Goal: Transaction & Acquisition: Purchase product/service

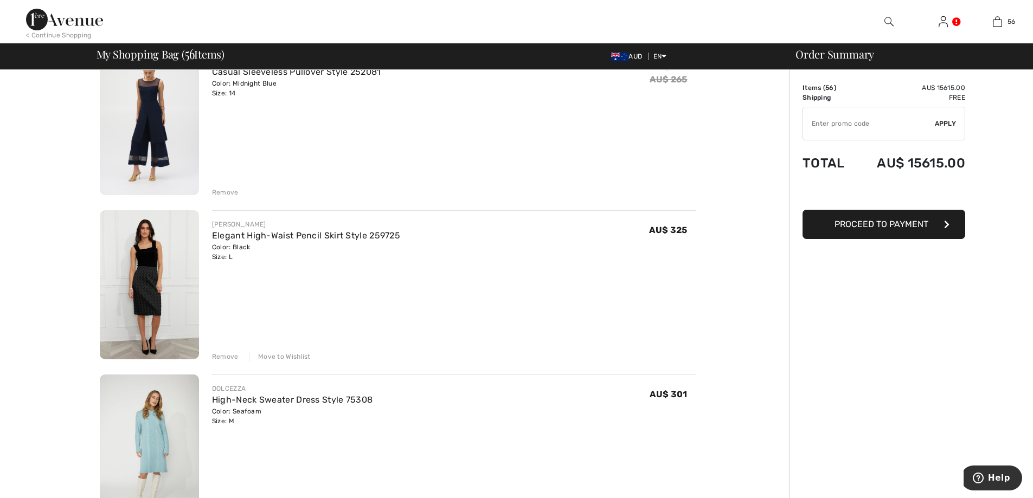
scroll to position [8658, 0]
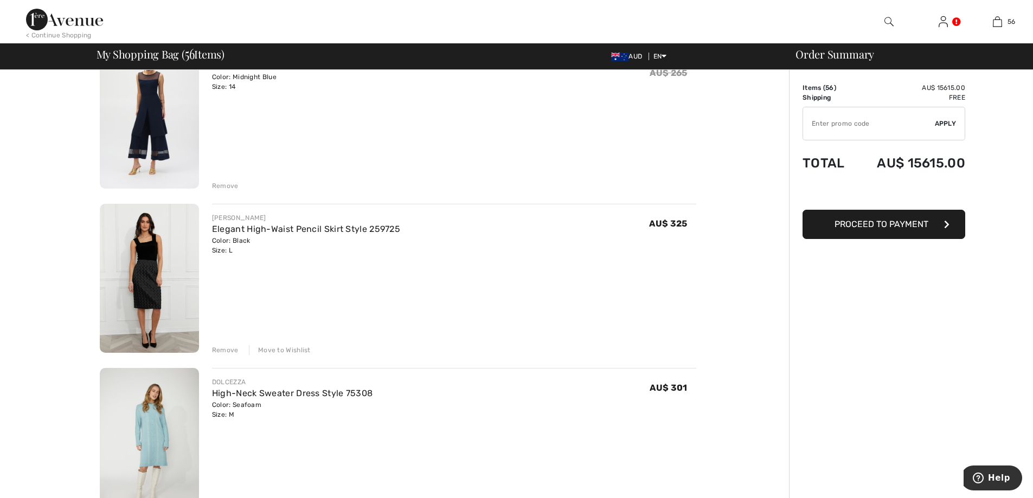
click at [175, 242] on img at bounding box center [149, 278] width 99 height 149
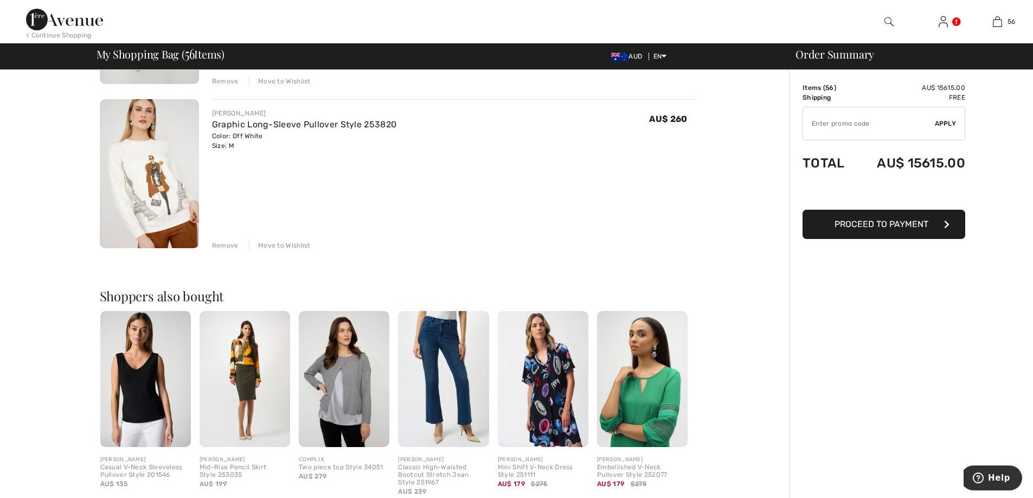
scroll to position [9091, 0]
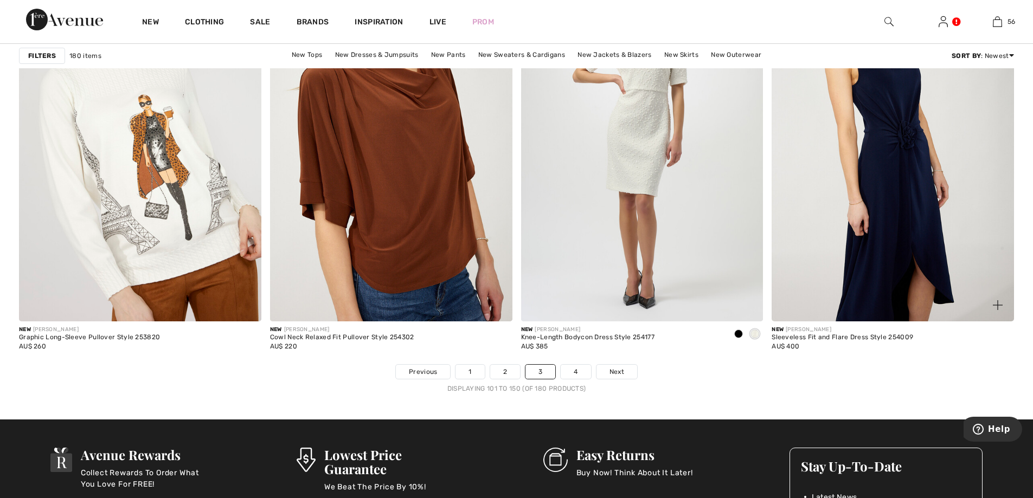
scroll to position [6181, 0]
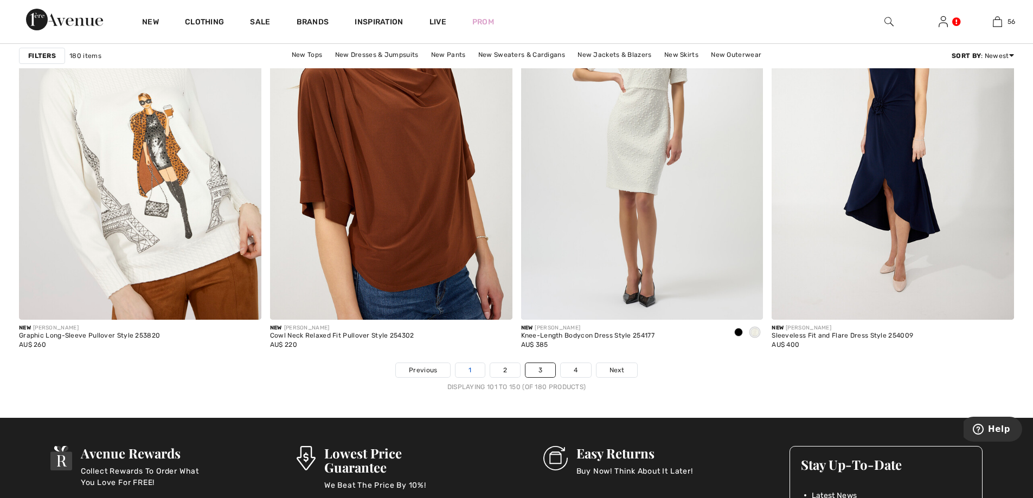
click at [466, 375] on link "1" at bounding box center [469, 370] width 29 height 14
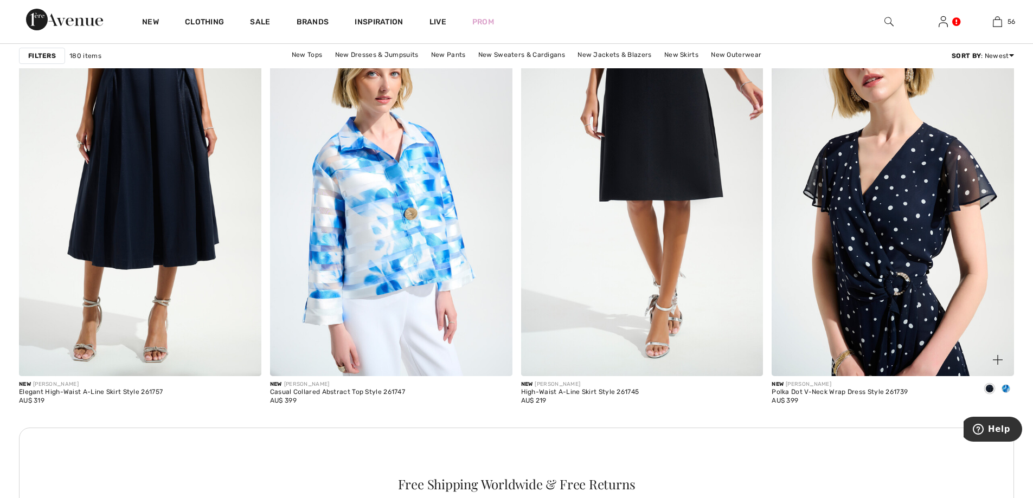
scroll to position [1482, 0]
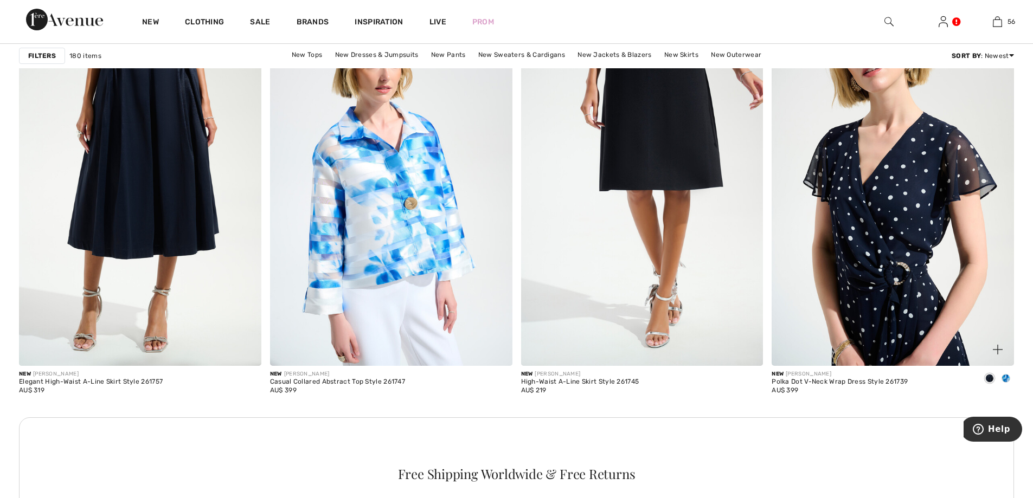
click at [926, 245] on img at bounding box center [893, 183] width 242 height 363
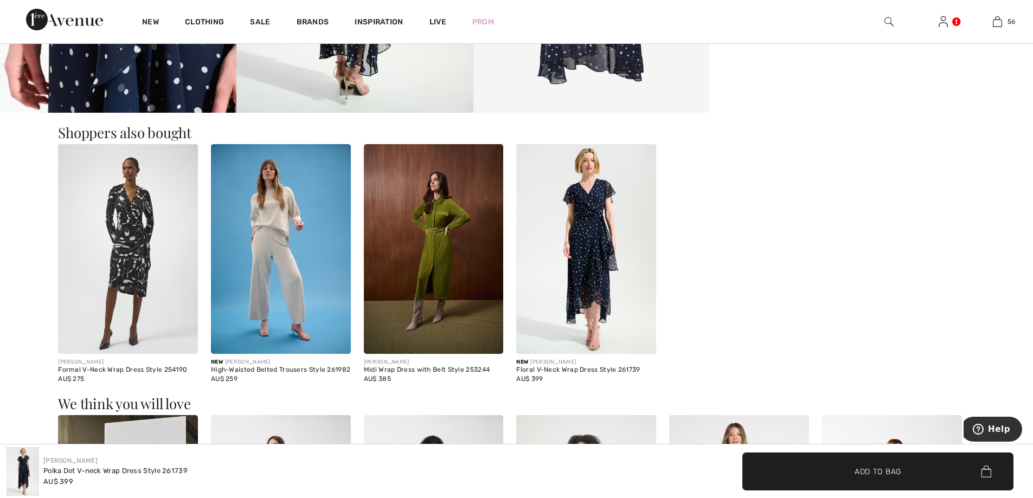
scroll to position [904, 0]
click at [140, 241] on img at bounding box center [128, 249] width 140 height 210
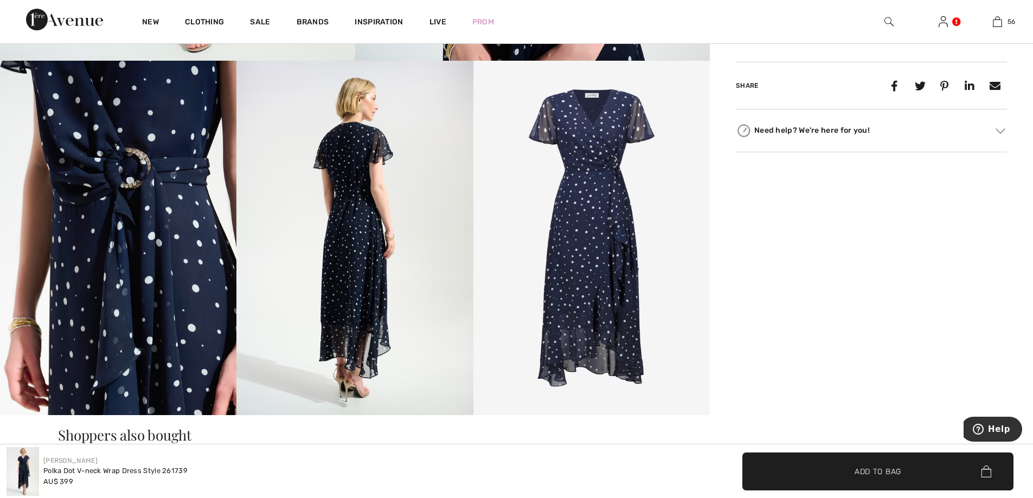
scroll to position [596, 0]
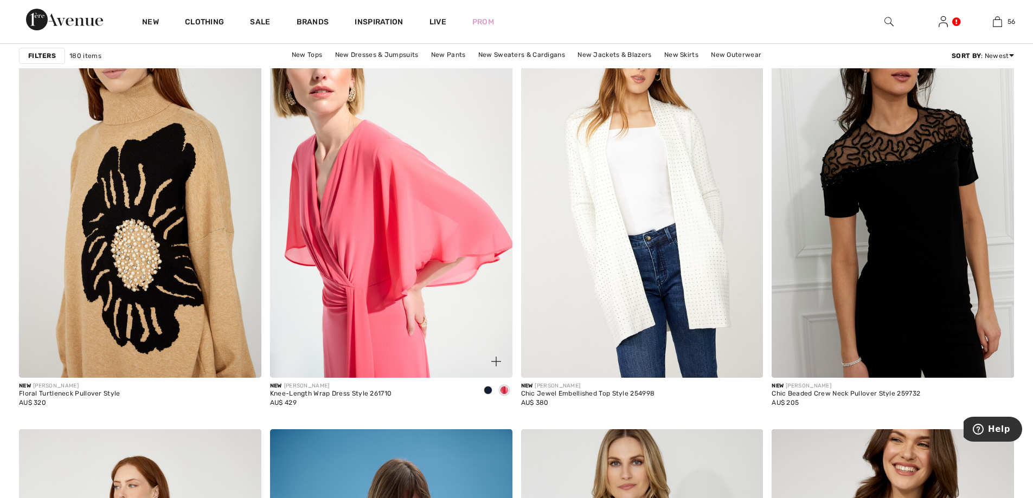
scroll to position [2042, 0]
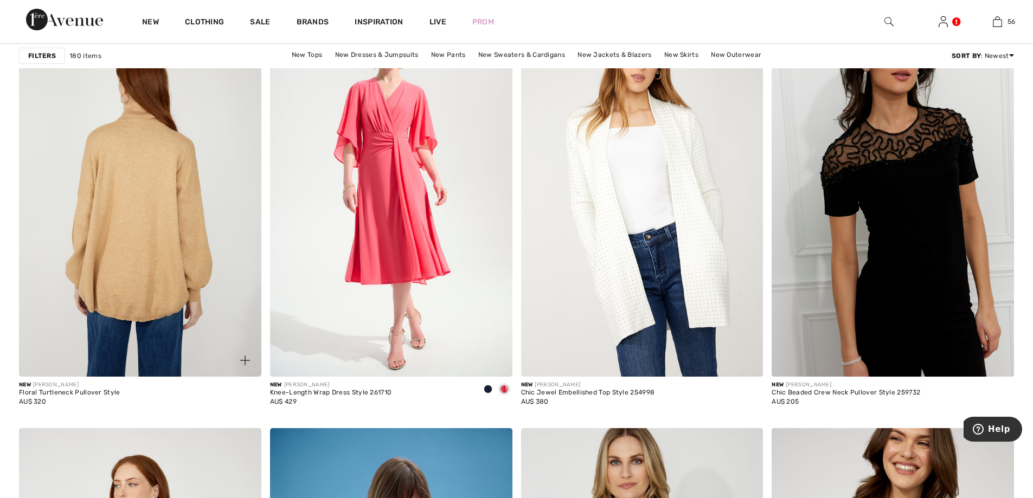
click at [146, 191] on img at bounding box center [140, 195] width 242 height 363
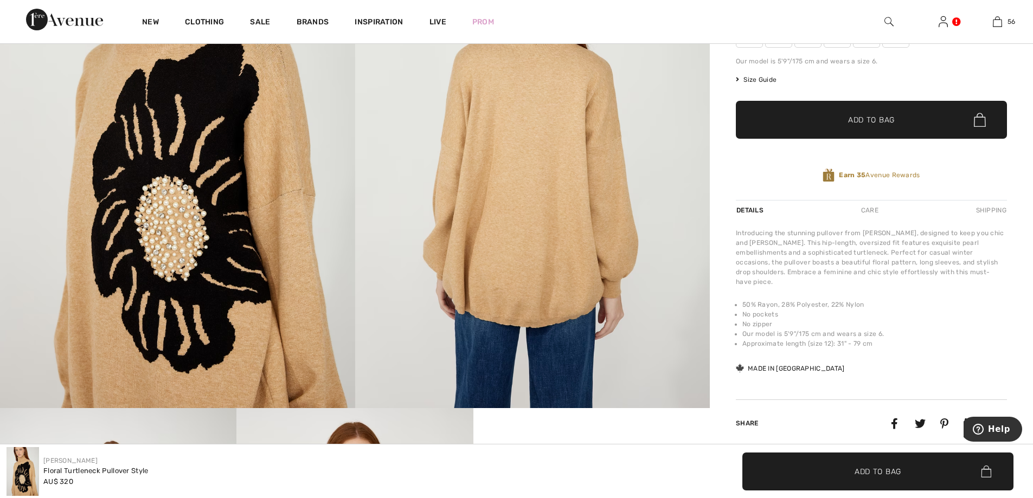
scroll to position [145, 0]
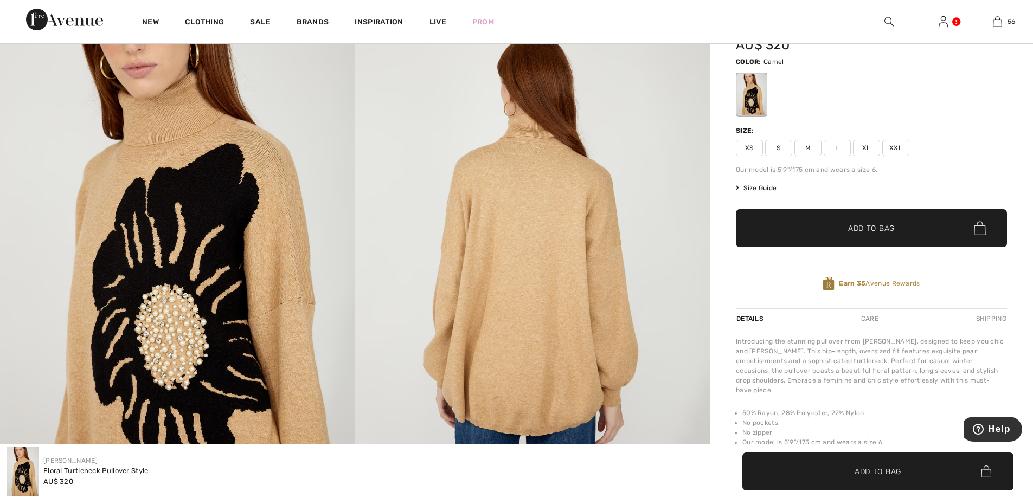
click at [838, 150] on span "L" at bounding box center [837, 148] width 27 height 16
click at [874, 221] on span "✔ Added to Bag Add to Bag" at bounding box center [871, 228] width 271 height 38
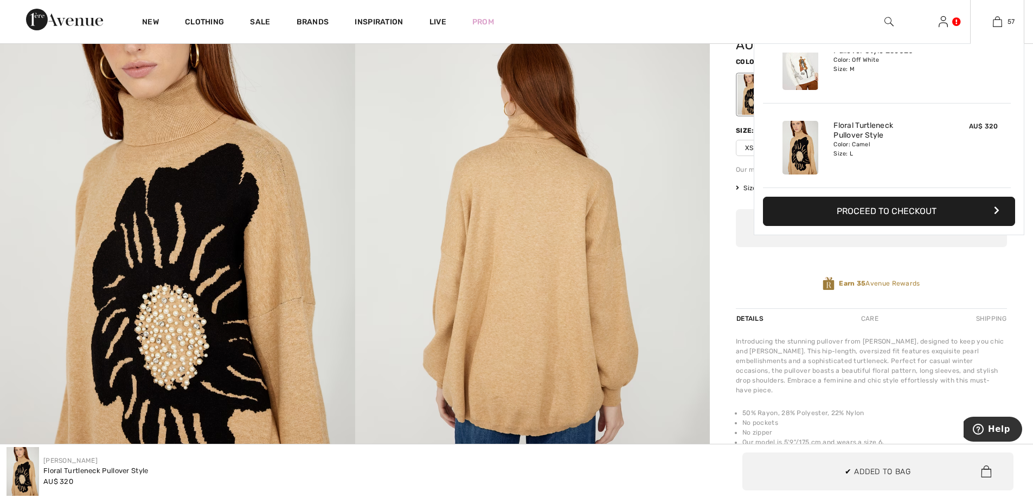
scroll to position [4686, 0]
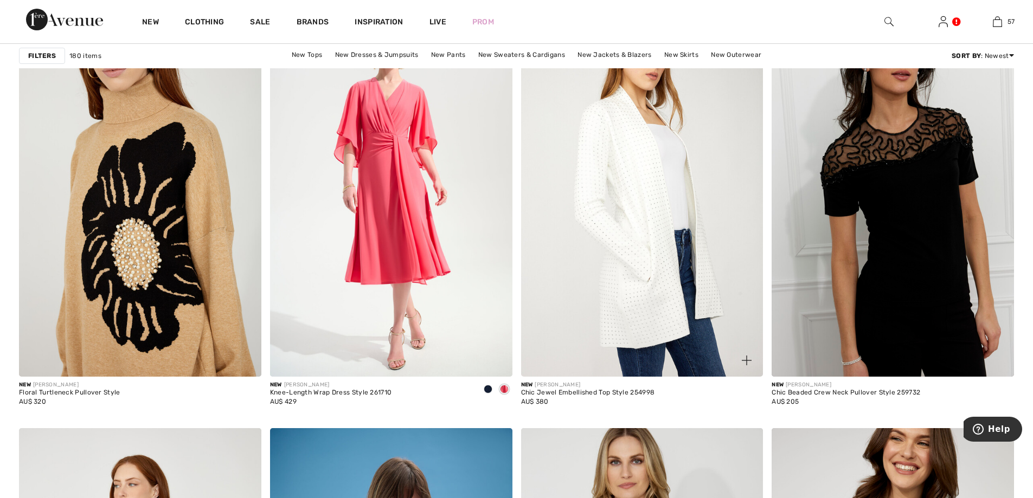
click at [623, 217] on img at bounding box center [642, 195] width 242 height 363
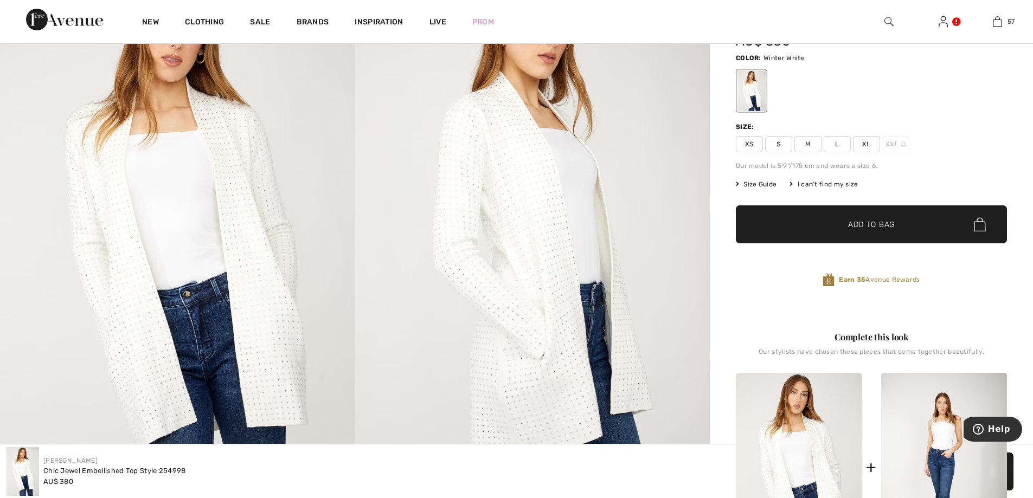
scroll to position [145, 0]
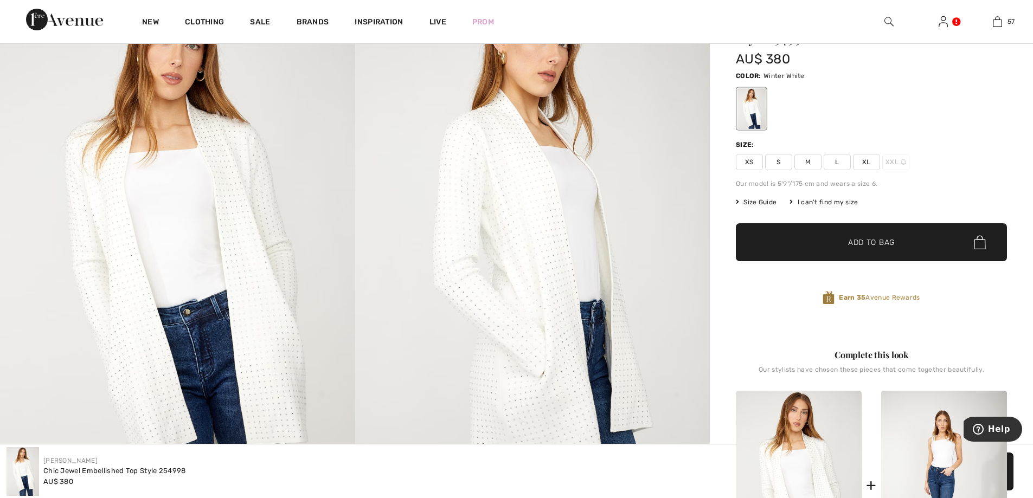
click at [844, 162] on span "L" at bounding box center [837, 162] width 27 height 16
click at [898, 239] on span "✔ Added to Bag Add to Bag" at bounding box center [871, 242] width 271 height 38
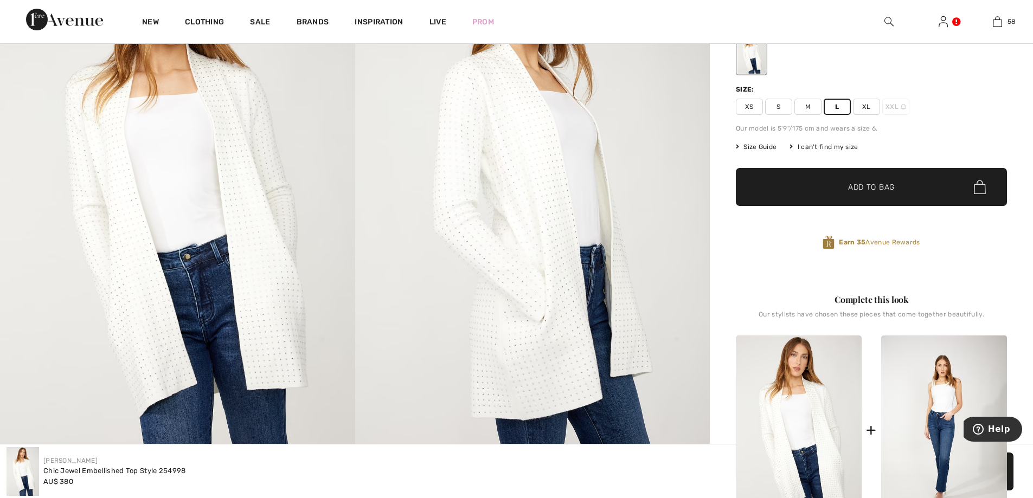
scroll to position [253, 0]
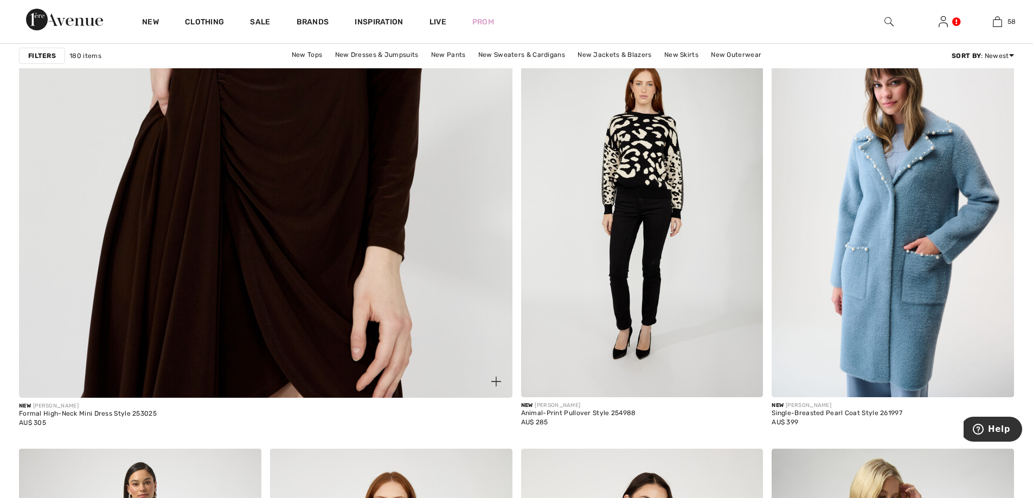
scroll to position [3868, 0]
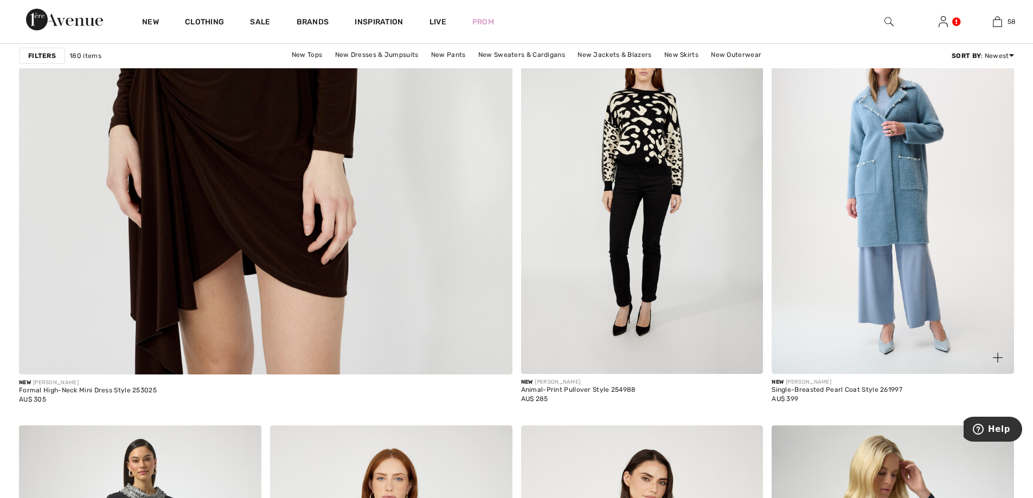
click at [880, 155] on img at bounding box center [893, 192] width 242 height 363
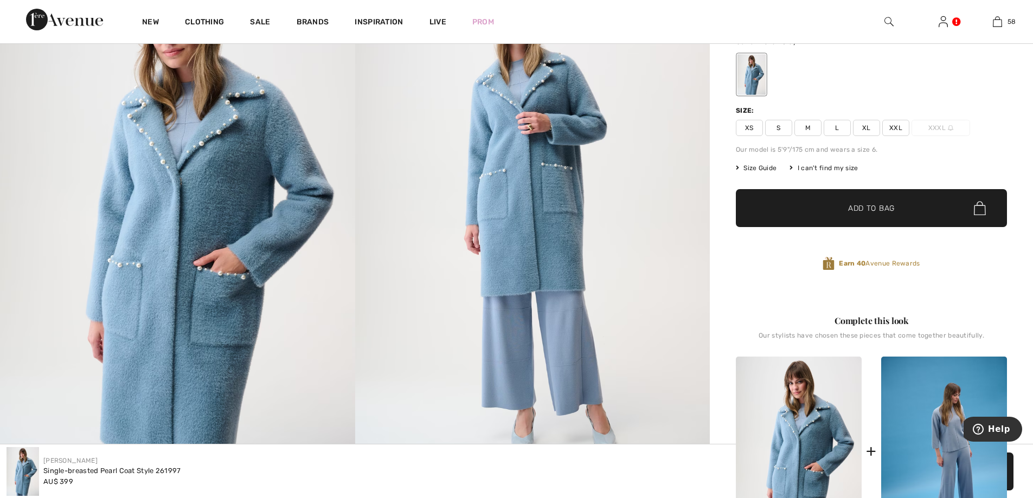
scroll to position [181, 0]
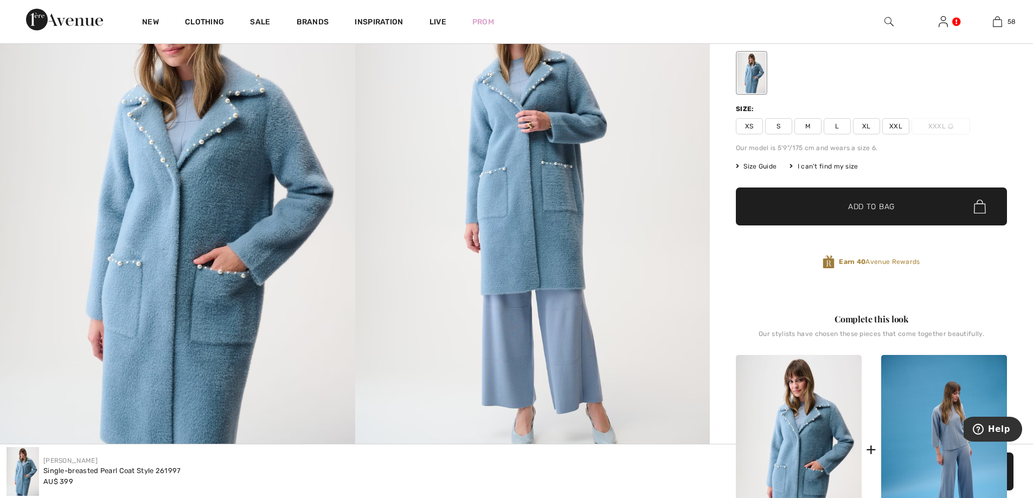
click at [838, 123] on span "L" at bounding box center [837, 126] width 27 height 16
click at [874, 205] on span "Add to Bag" at bounding box center [871, 206] width 47 height 11
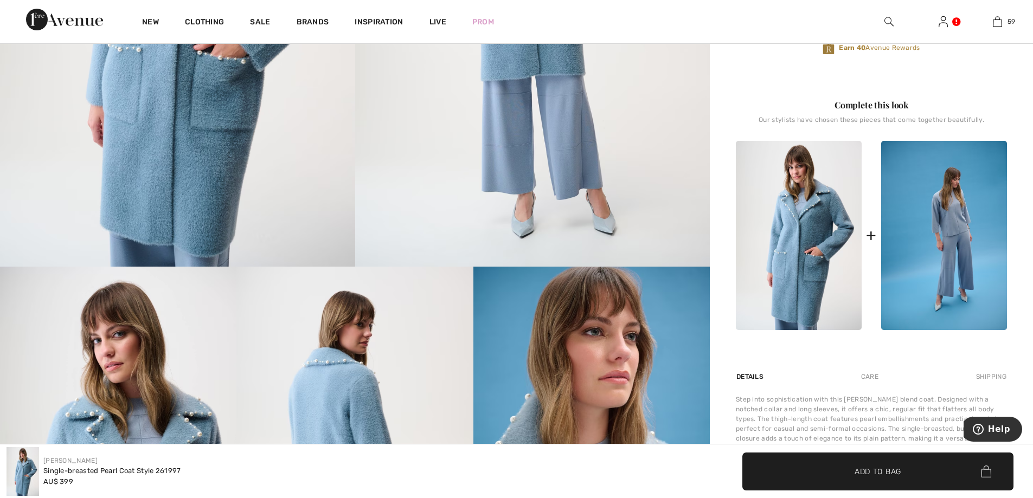
scroll to position [397, 0]
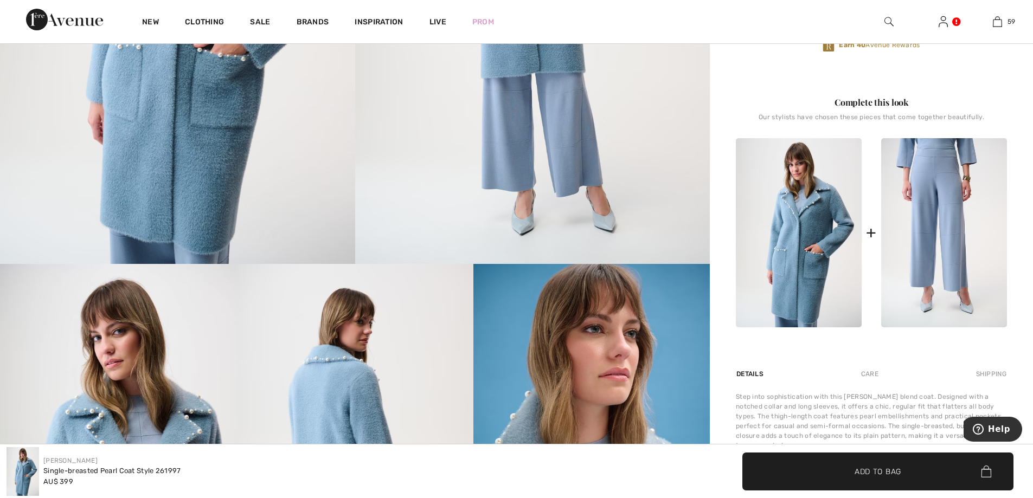
click at [928, 178] on img at bounding box center [944, 232] width 126 height 189
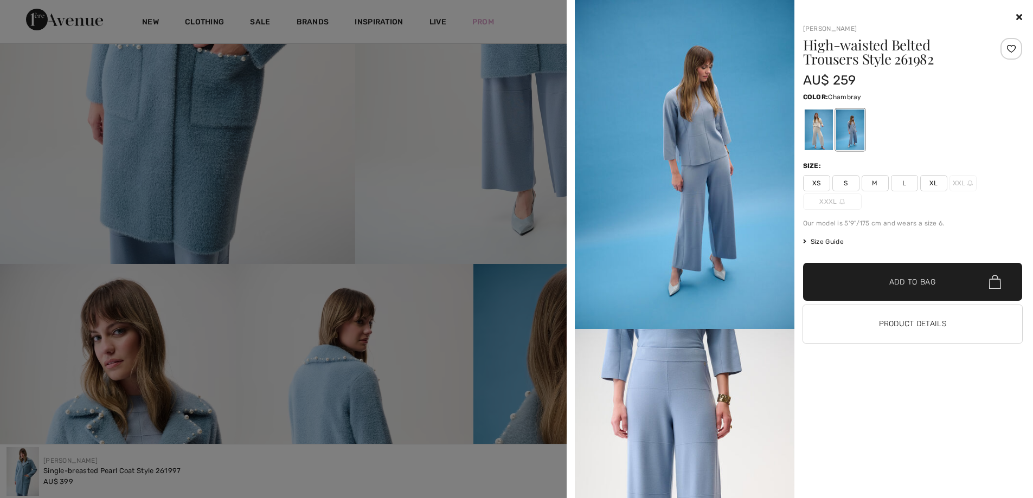
click at [877, 179] on span "M" at bounding box center [875, 183] width 27 height 16
click at [930, 279] on span "Add to Bag" at bounding box center [912, 282] width 47 height 11
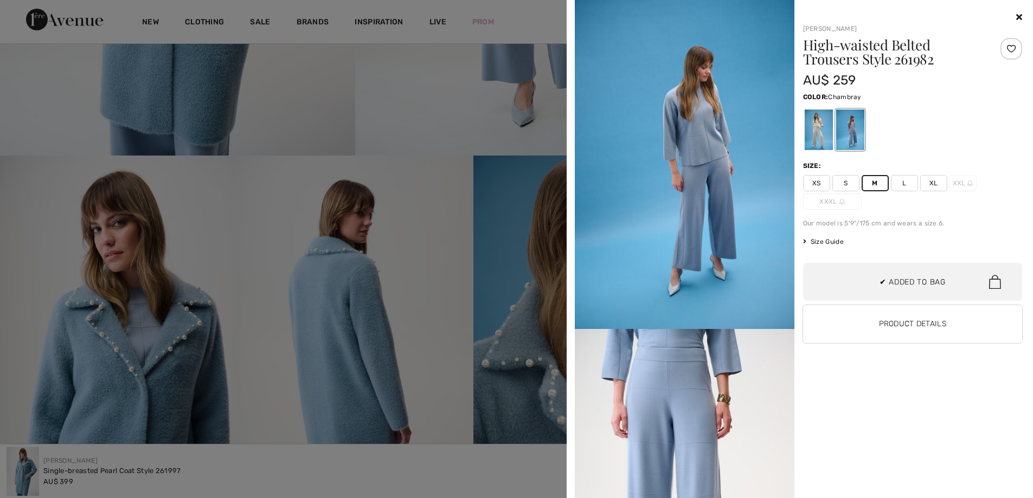
scroll to position [4940, 0]
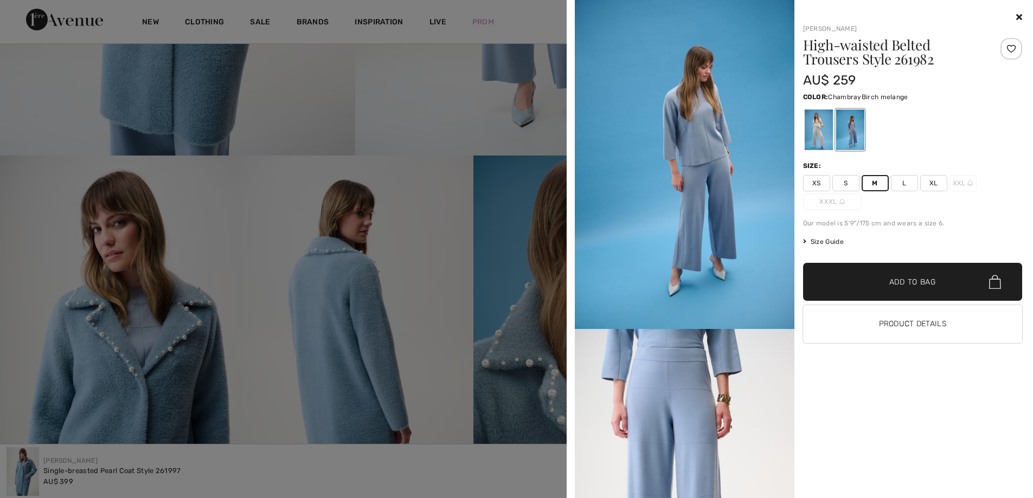
click at [819, 124] on div at bounding box center [818, 130] width 28 height 41
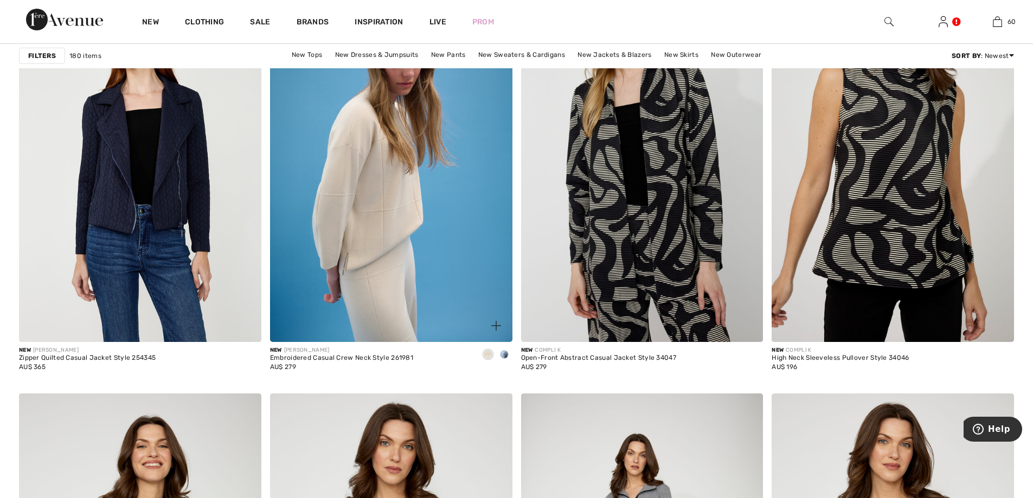
scroll to position [2458, 0]
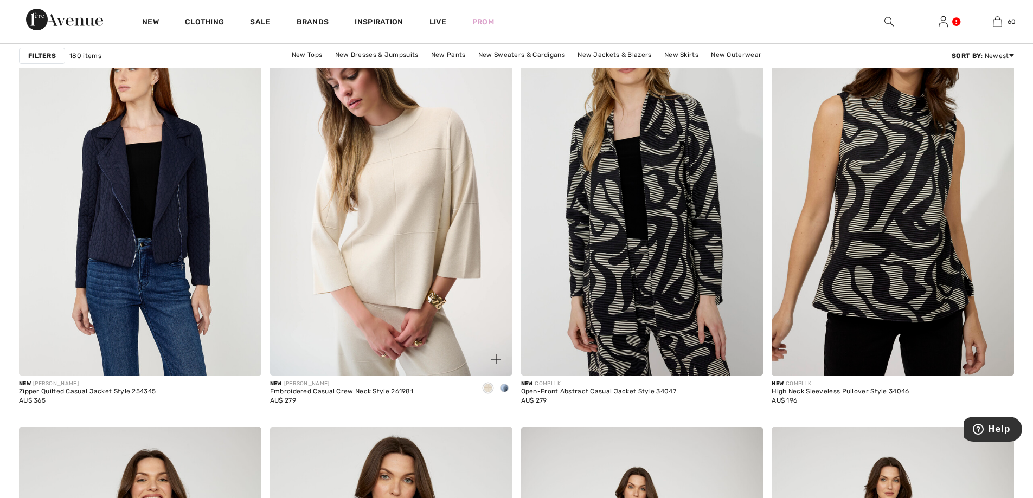
click at [408, 194] on img at bounding box center [391, 193] width 242 height 363
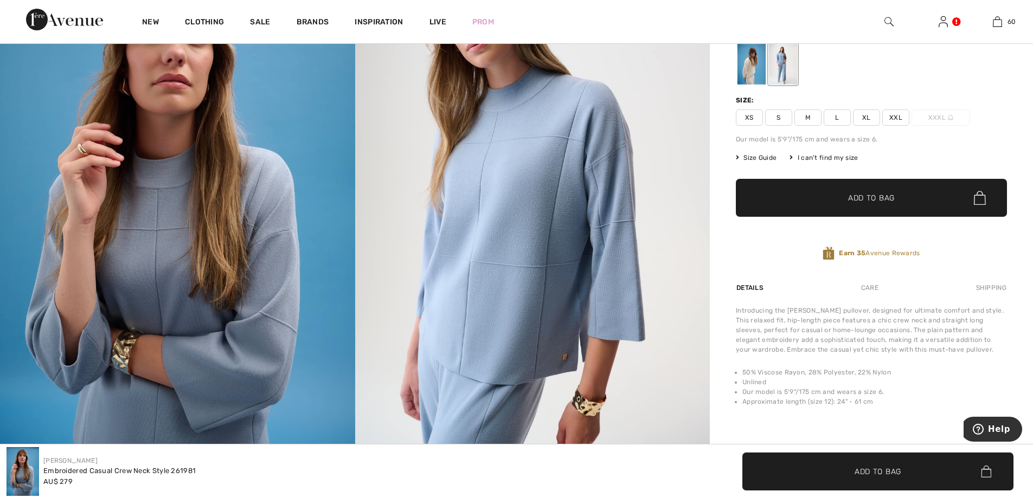
scroll to position [217, 0]
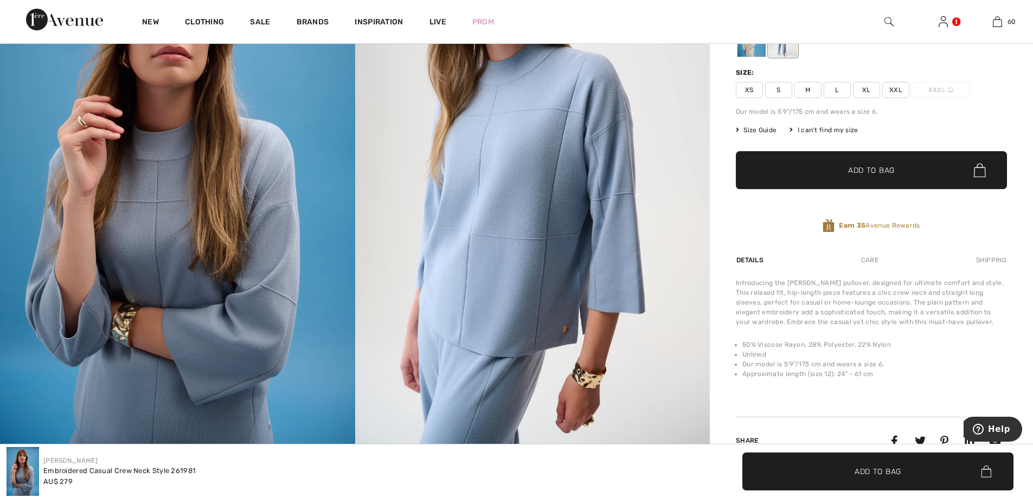
click at [840, 88] on span "L" at bounding box center [837, 90] width 27 height 16
click at [894, 169] on span "Add to Bag" at bounding box center [871, 170] width 47 height 11
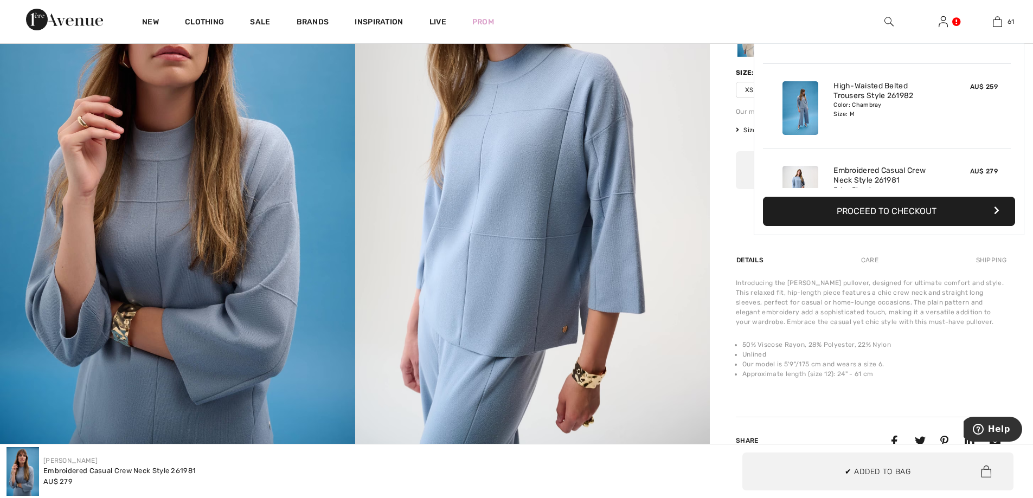
scroll to position [5024, 0]
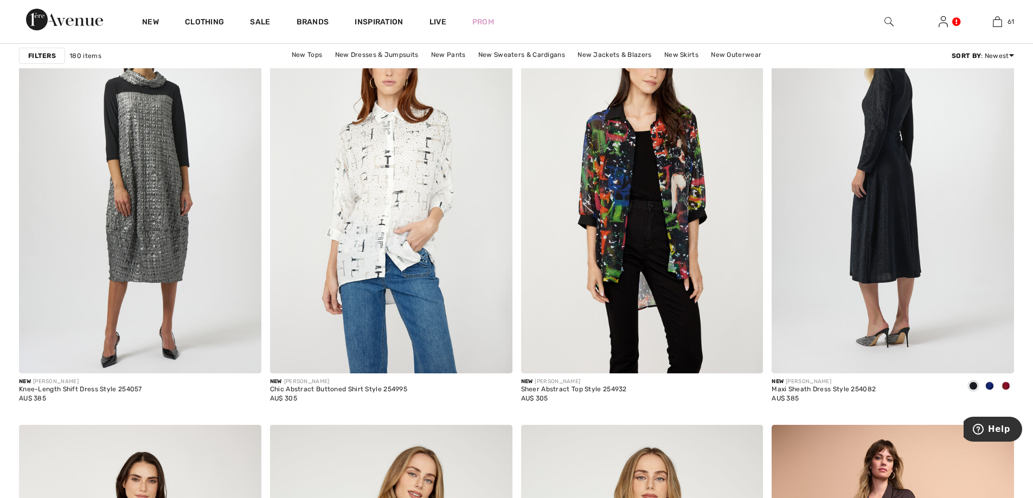
scroll to position [4283, 0]
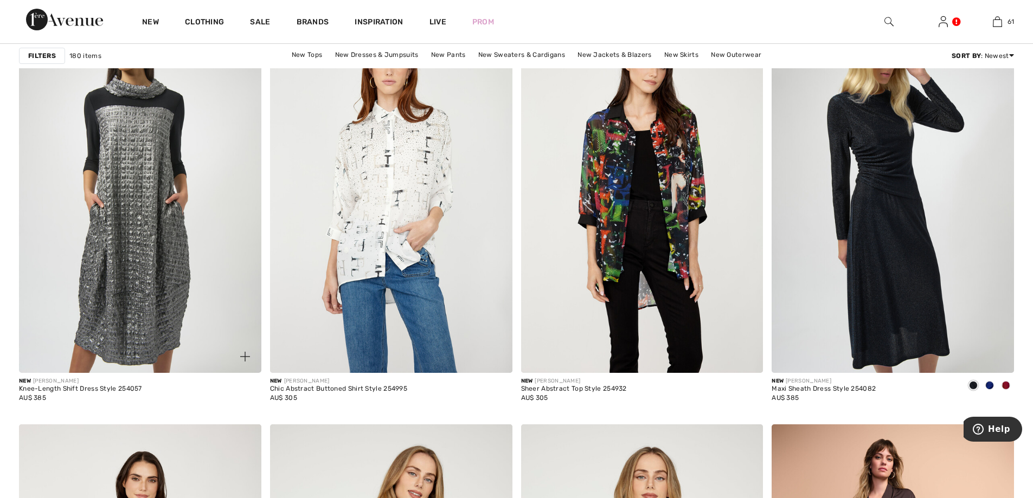
click at [120, 196] on img at bounding box center [140, 191] width 242 height 363
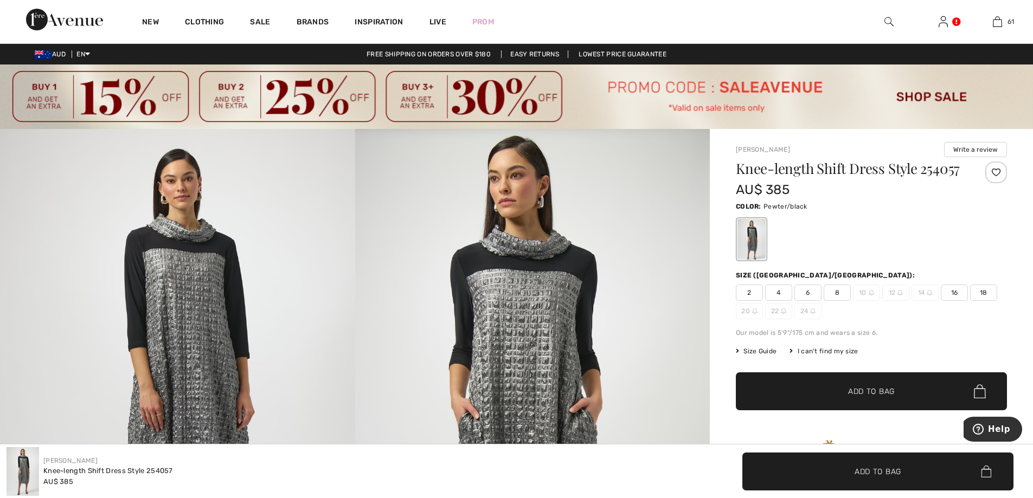
click at [954, 290] on span "16" at bounding box center [954, 293] width 27 height 16
click at [882, 390] on span "Add to Bag" at bounding box center [871, 391] width 47 height 11
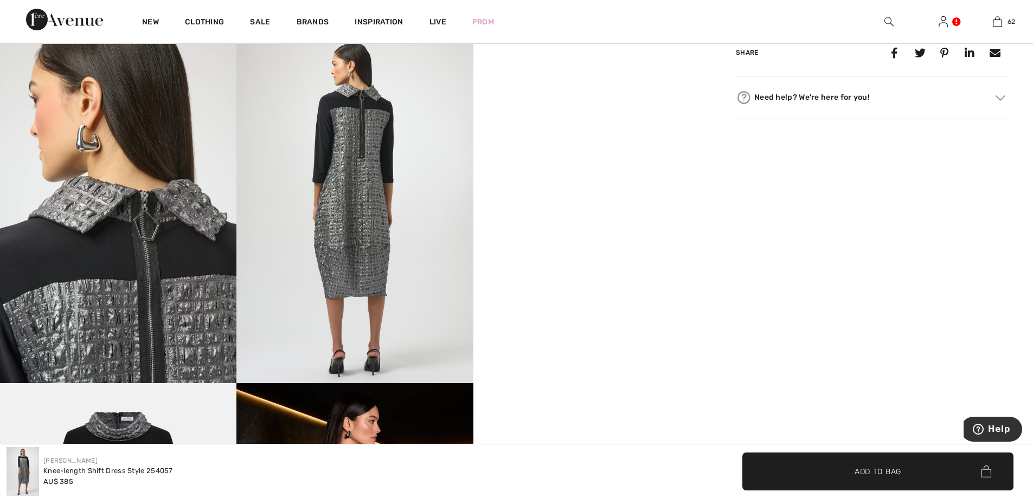
scroll to position [614, 0]
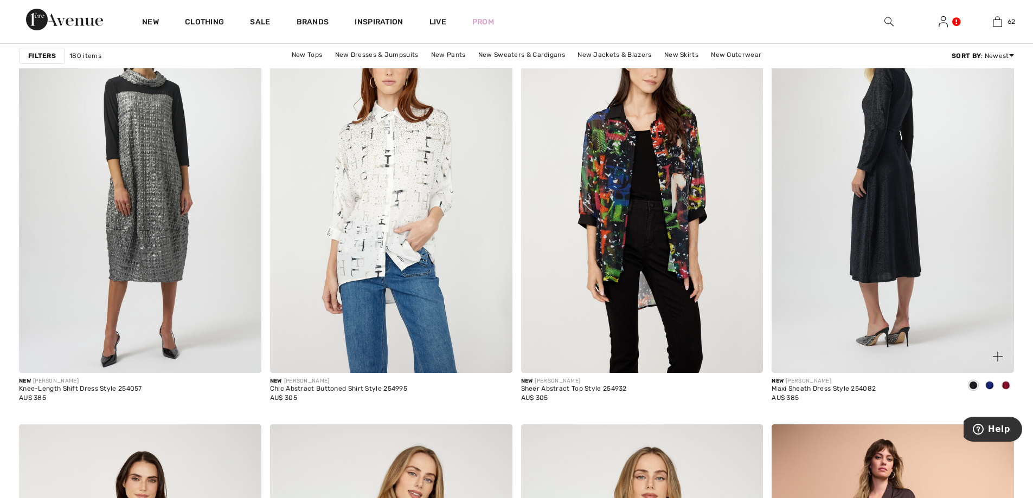
click at [886, 214] on img at bounding box center [893, 191] width 242 height 363
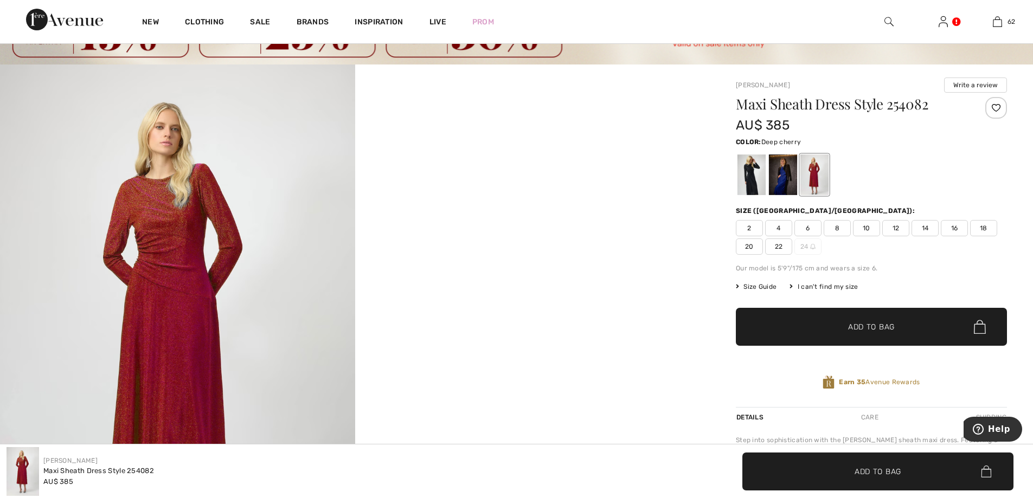
scroll to position [54, 0]
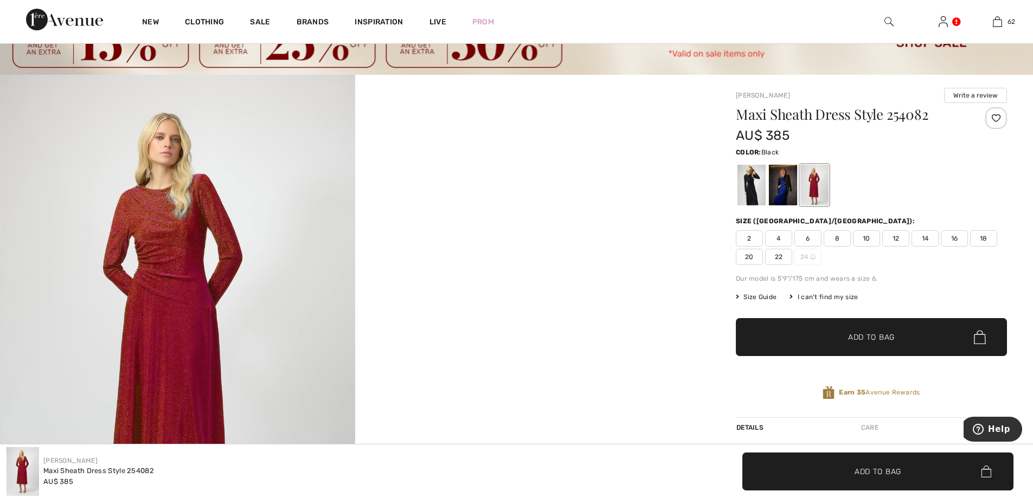
click at [753, 187] on div at bounding box center [751, 185] width 28 height 41
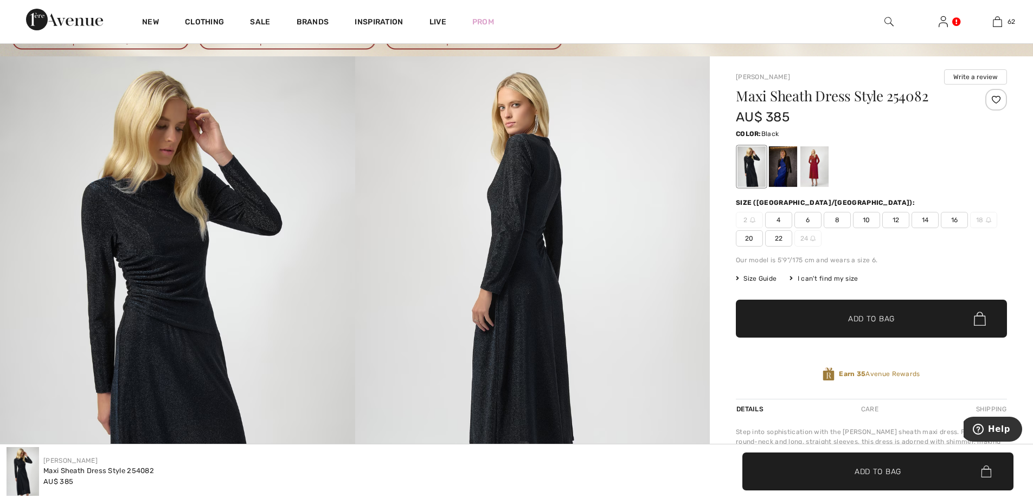
scroll to position [72, 0]
click at [955, 220] on span "16" at bounding box center [954, 221] width 27 height 16
click at [909, 317] on span "✔ Added to Bag Add to Bag" at bounding box center [871, 319] width 271 height 38
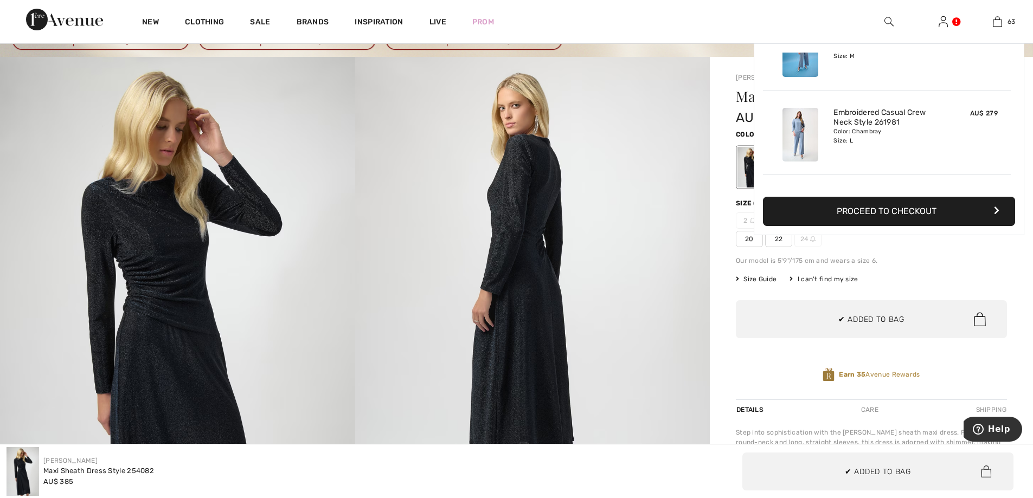
scroll to position [5193, 0]
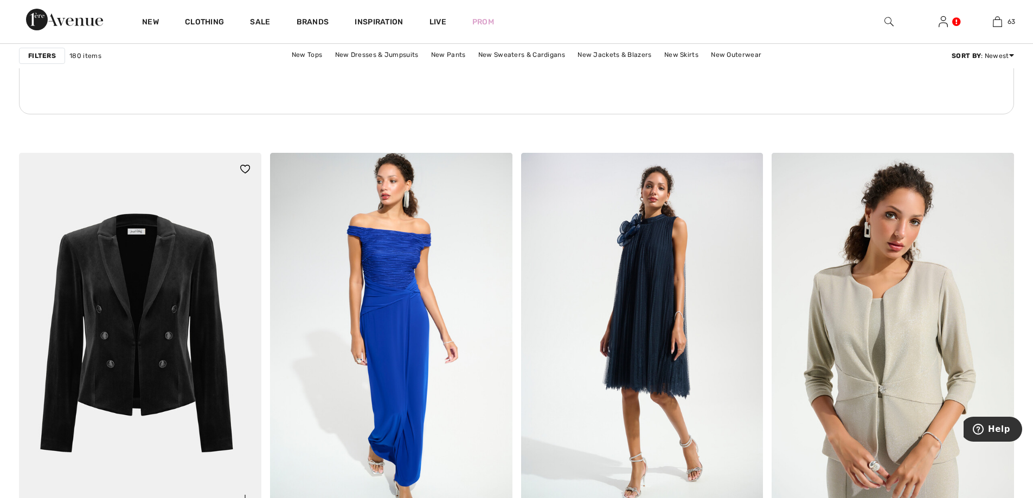
scroll to position [5242, 0]
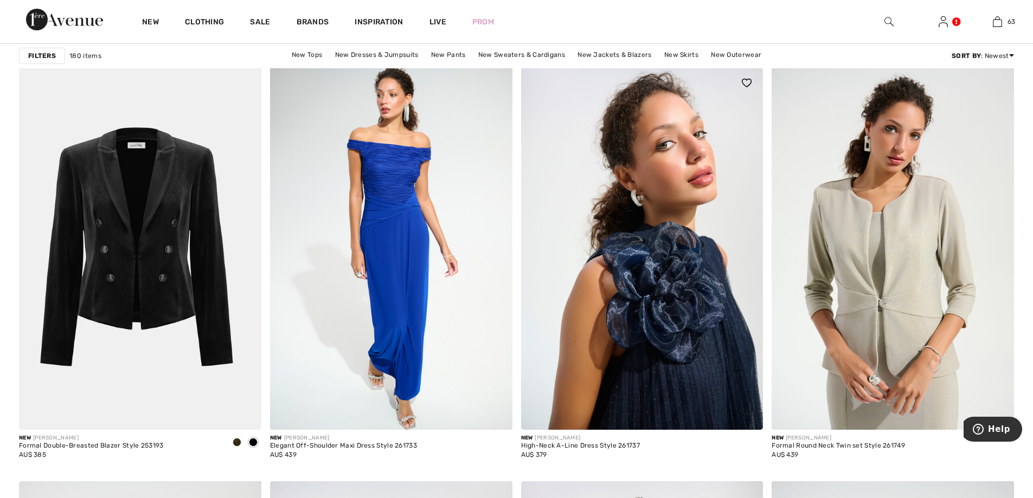
click at [665, 274] on img at bounding box center [642, 248] width 242 height 363
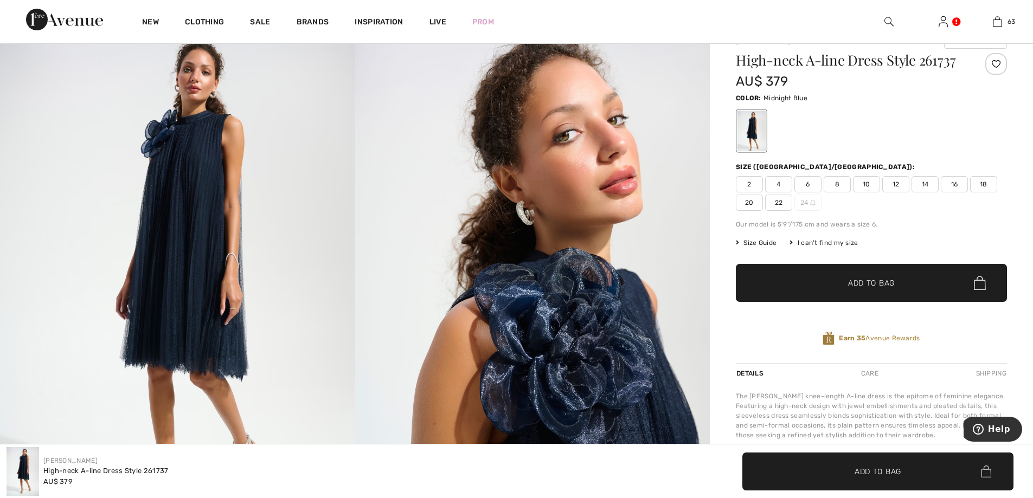
scroll to position [217, 0]
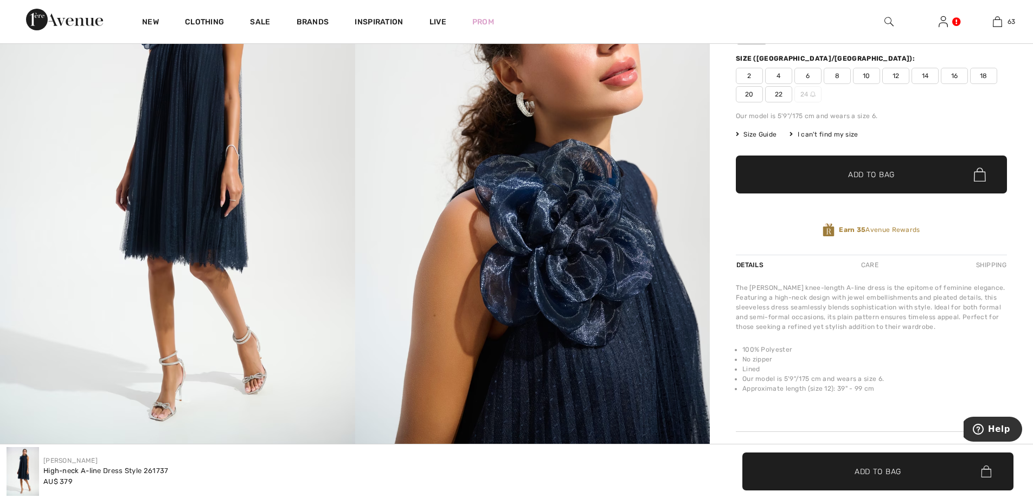
click at [931, 68] on span "14" at bounding box center [924, 76] width 27 height 16
click at [935, 181] on span "✔ Added to Bag Add to Bag" at bounding box center [871, 175] width 271 height 38
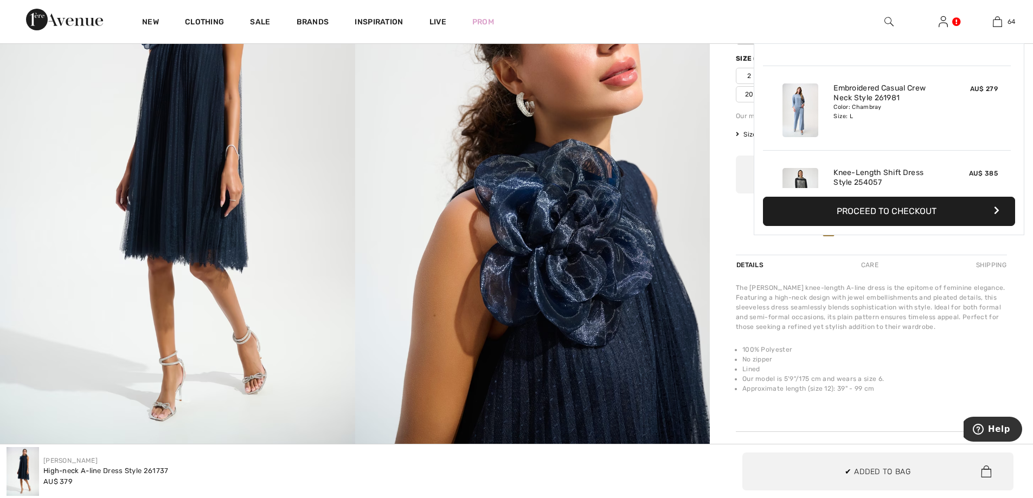
scroll to position [5278, 0]
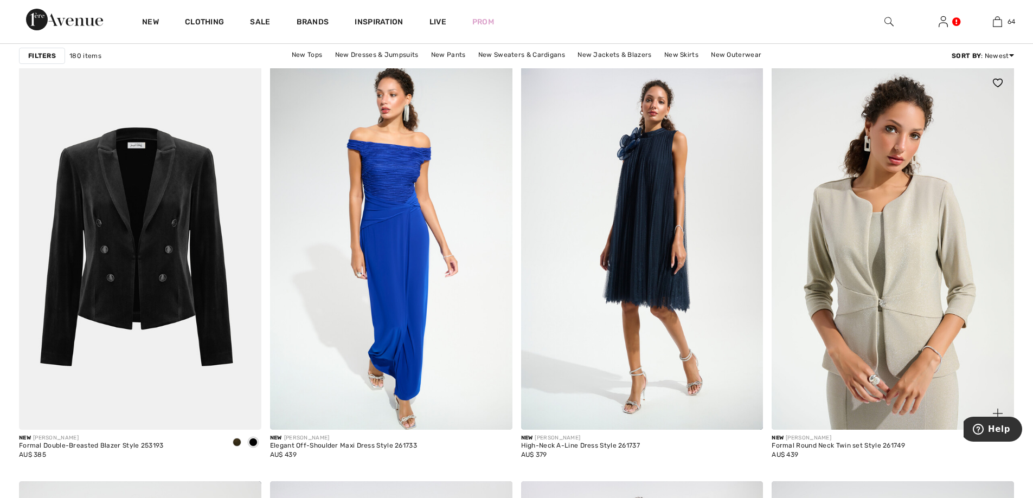
click at [917, 207] on img at bounding box center [893, 248] width 242 height 363
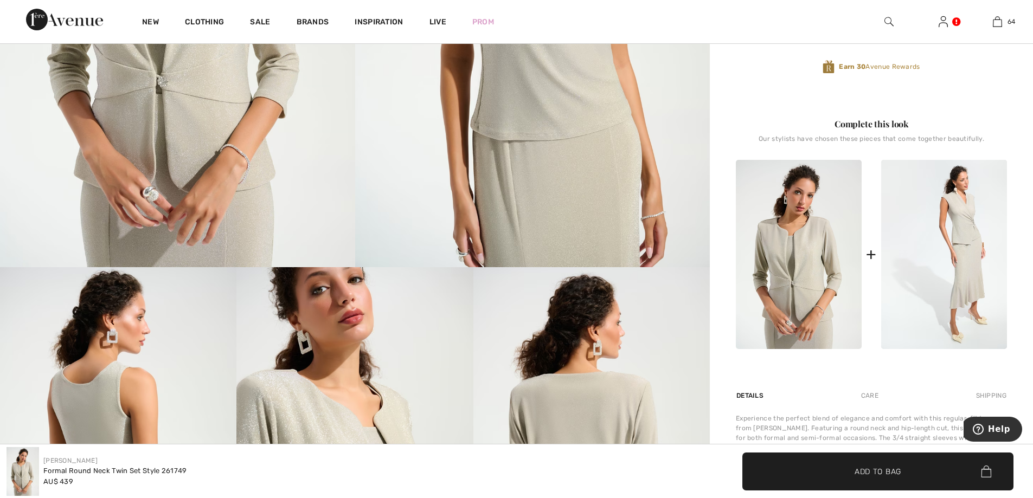
scroll to position [362, 0]
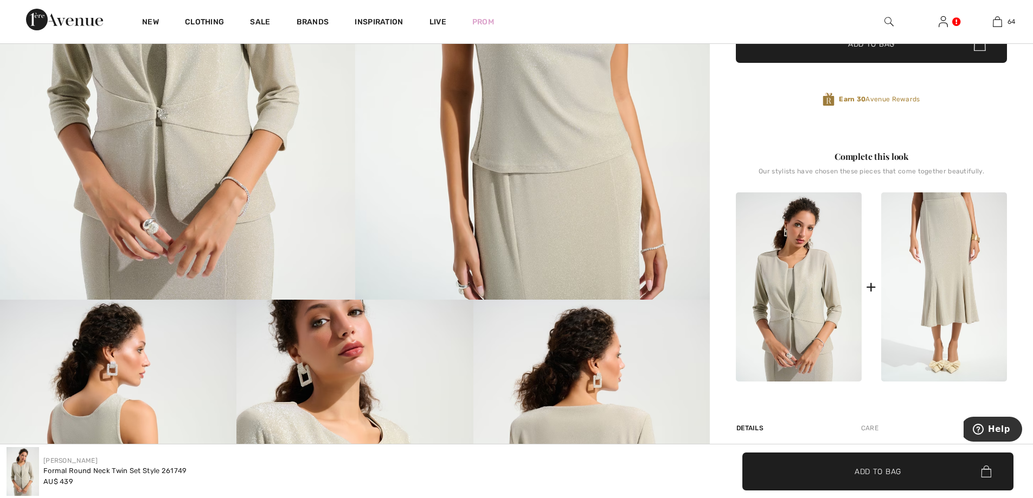
click at [945, 229] on img at bounding box center [944, 286] width 126 height 189
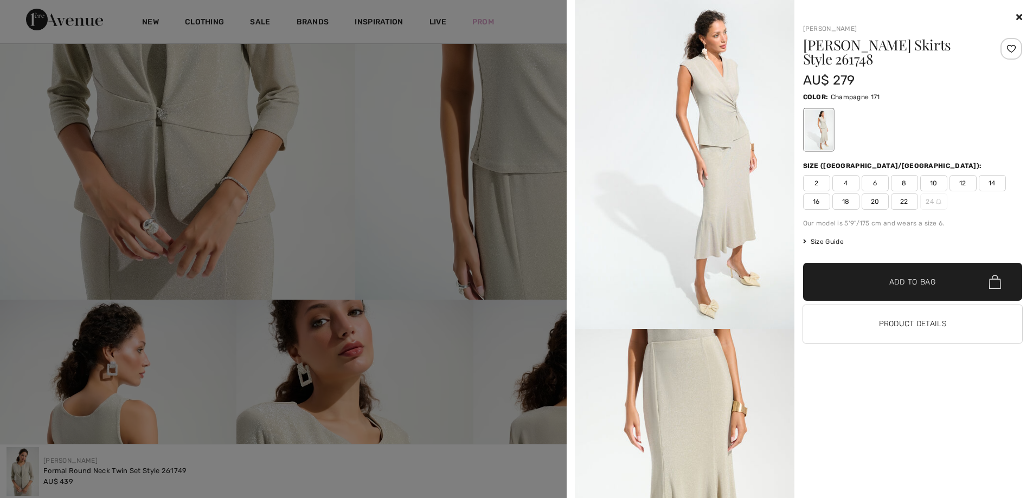
click at [992, 179] on span "14" at bounding box center [992, 183] width 27 height 16
click at [929, 279] on span "Add to Bag" at bounding box center [912, 282] width 47 height 11
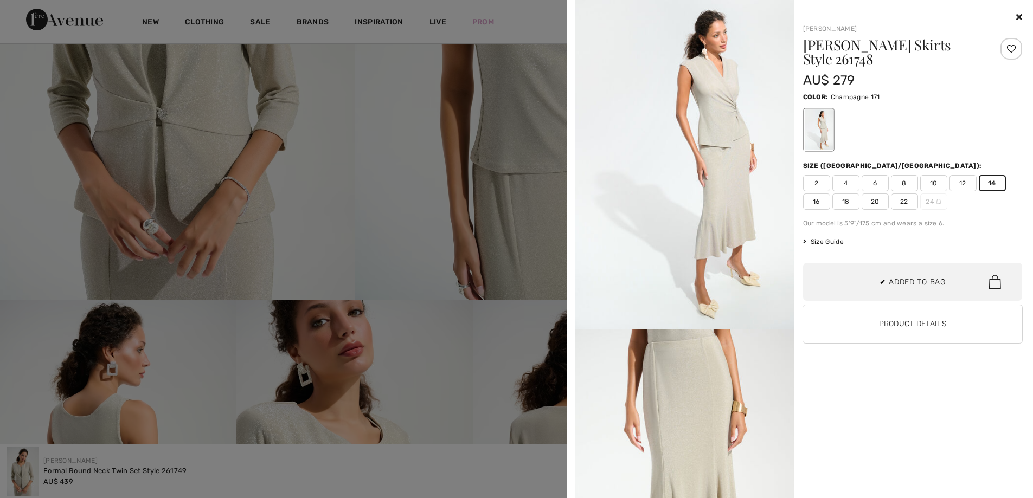
scroll to position [5362, 0]
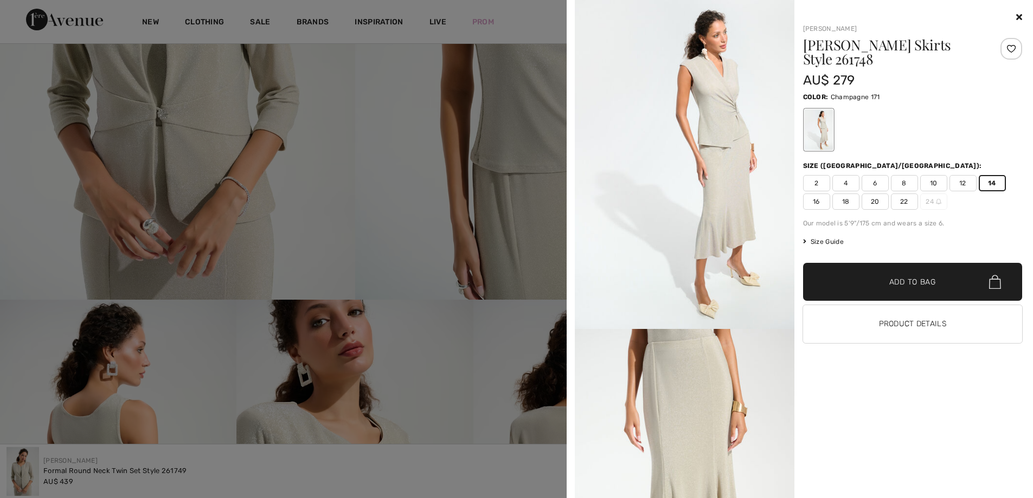
click at [1020, 16] on icon at bounding box center [1019, 16] width 6 height 9
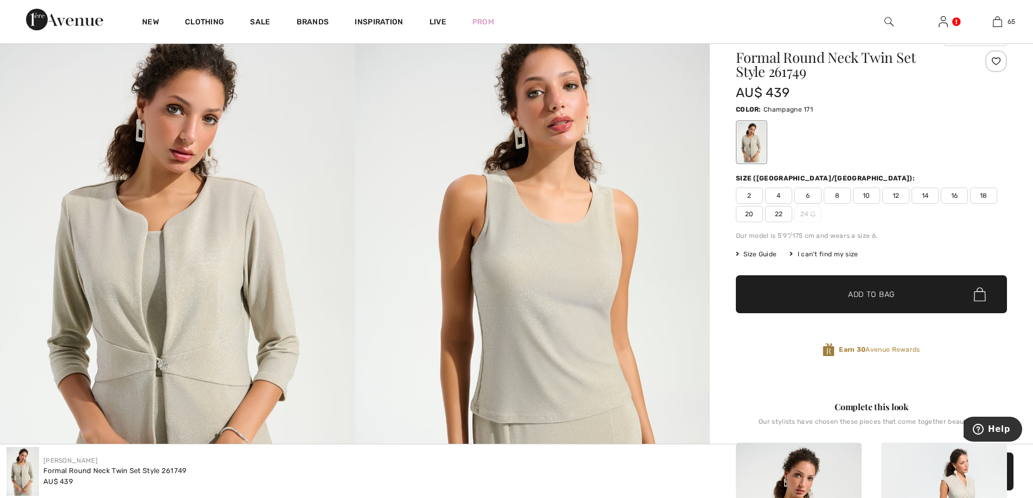
scroll to position [108, 0]
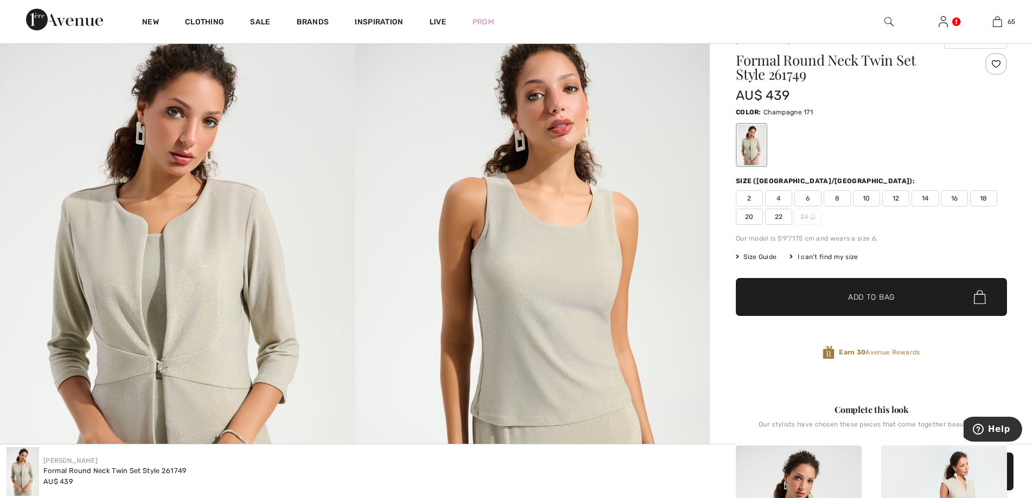
click at [953, 195] on span "16" at bounding box center [954, 198] width 27 height 16
click at [884, 293] on span "Add to Bag" at bounding box center [871, 297] width 47 height 11
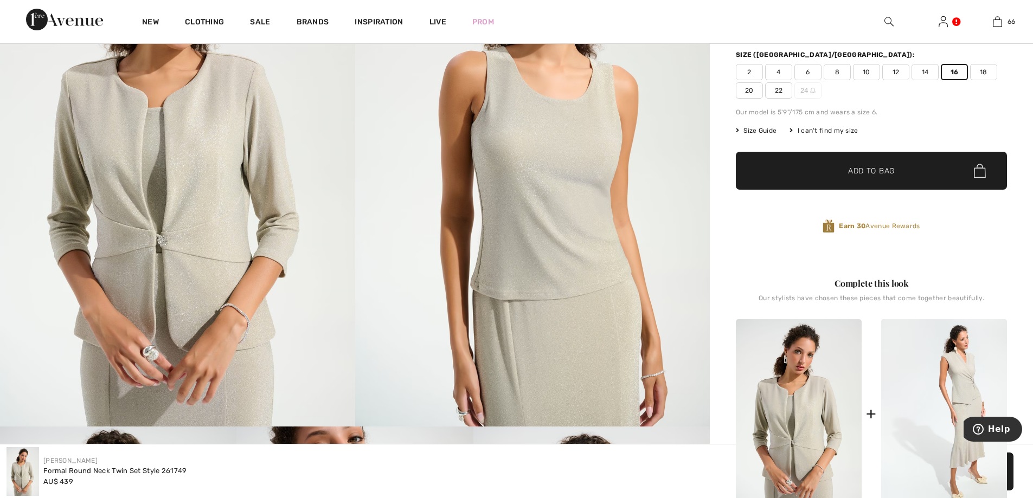
scroll to position [343, 0]
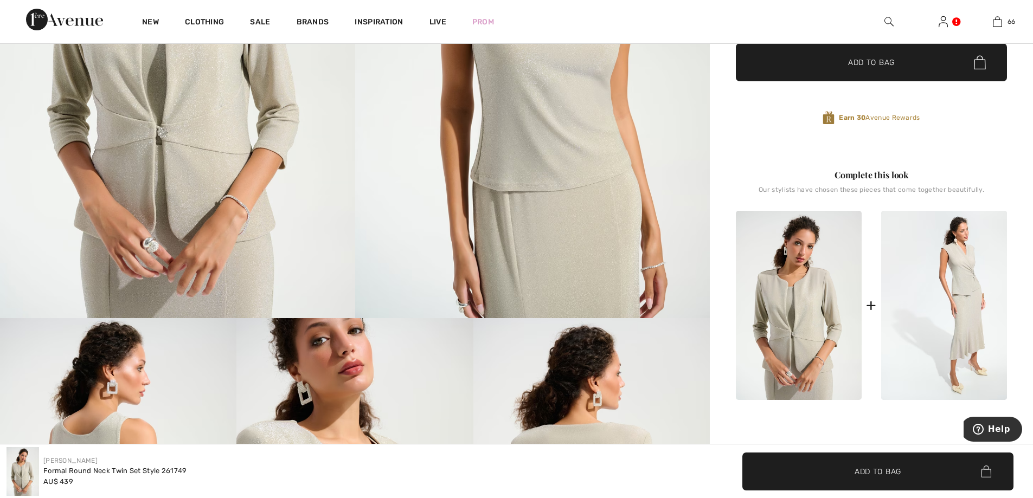
click at [942, 261] on img at bounding box center [944, 305] width 126 height 189
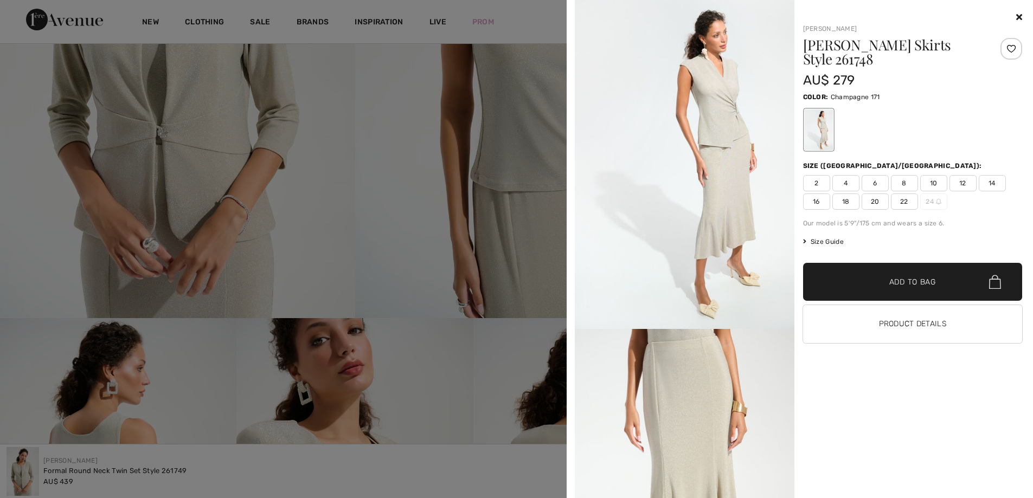
click at [1020, 15] on icon at bounding box center [1019, 16] width 6 height 9
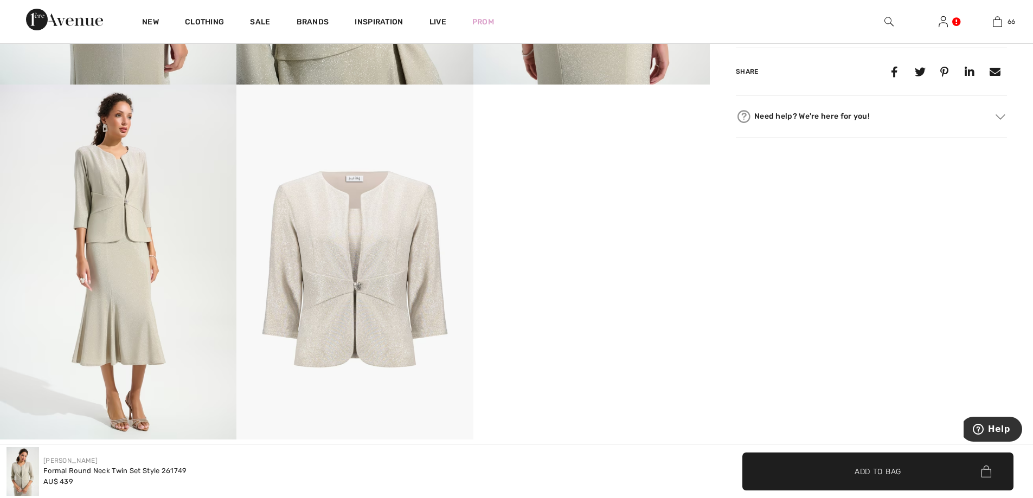
scroll to position [958, 0]
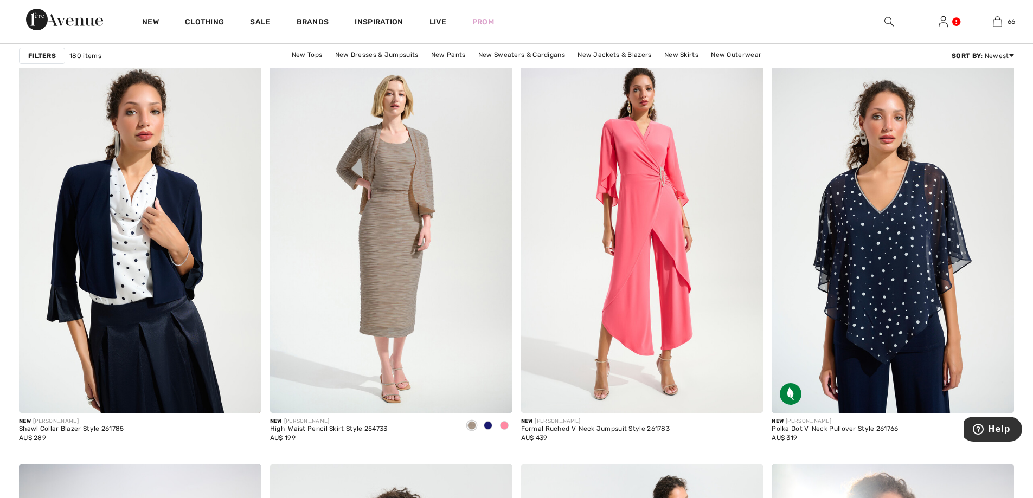
scroll to position [5730, 0]
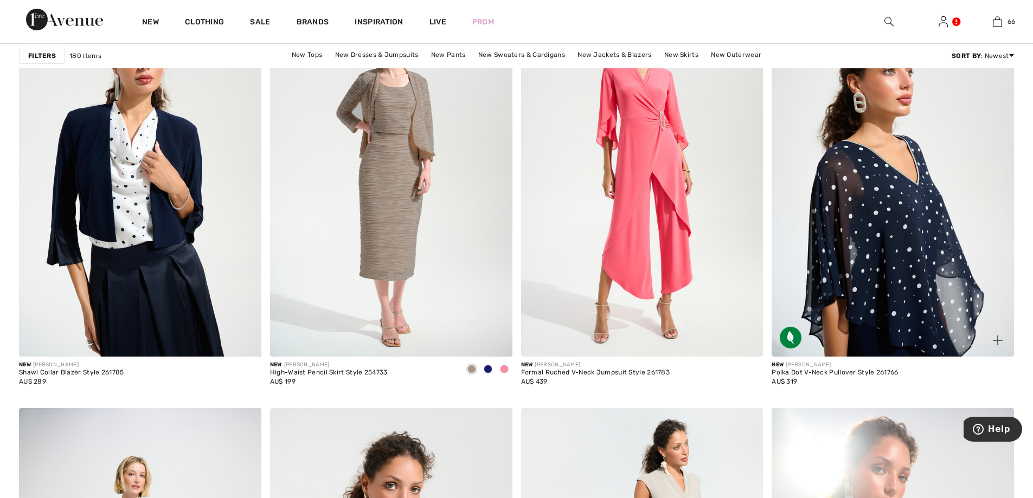
click at [903, 206] on img at bounding box center [893, 174] width 242 height 363
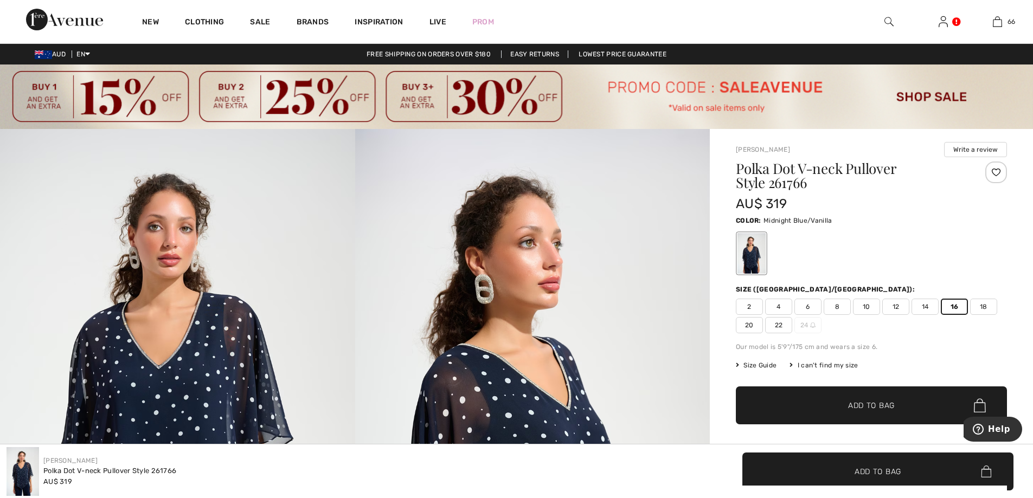
click at [895, 410] on span "✔ Added to Bag Add to Bag" at bounding box center [871, 406] width 271 height 38
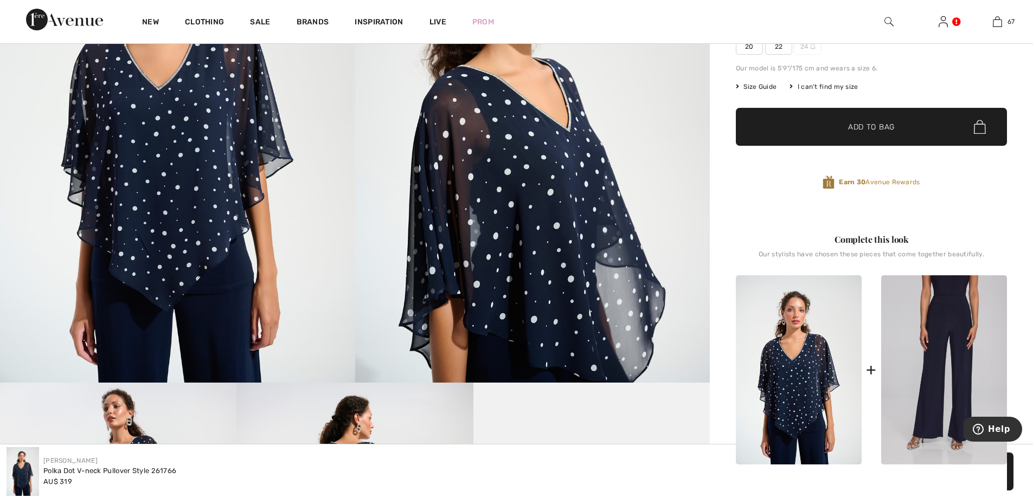
scroll to position [307, 0]
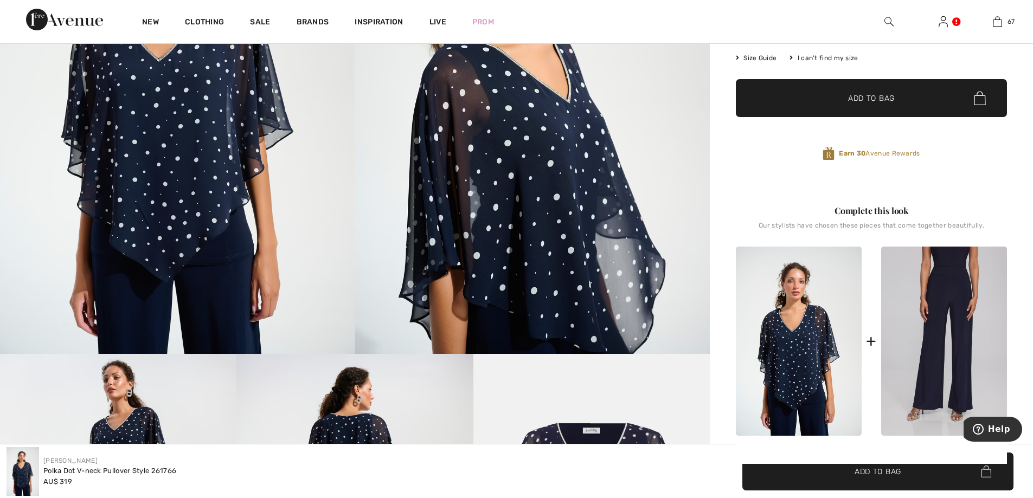
click at [963, 298] on img at bounding box center [944, 341] width 126 height 189
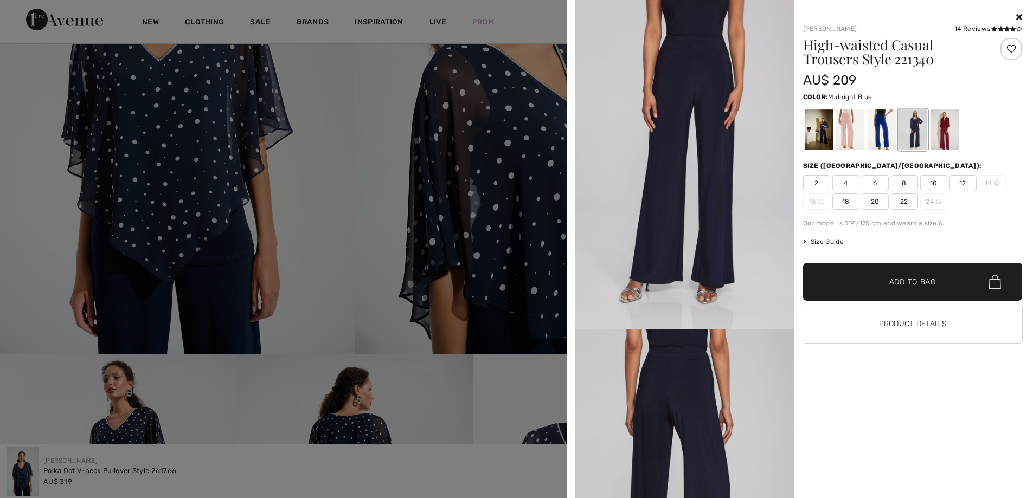
click at [967, 177] on span "12" at bounding box center [962, 183] width 27 height 16
click at [965, 288] on span "✔ Added to Bag Add to Bag" at bounding box center [913, 282] width 220 height 38
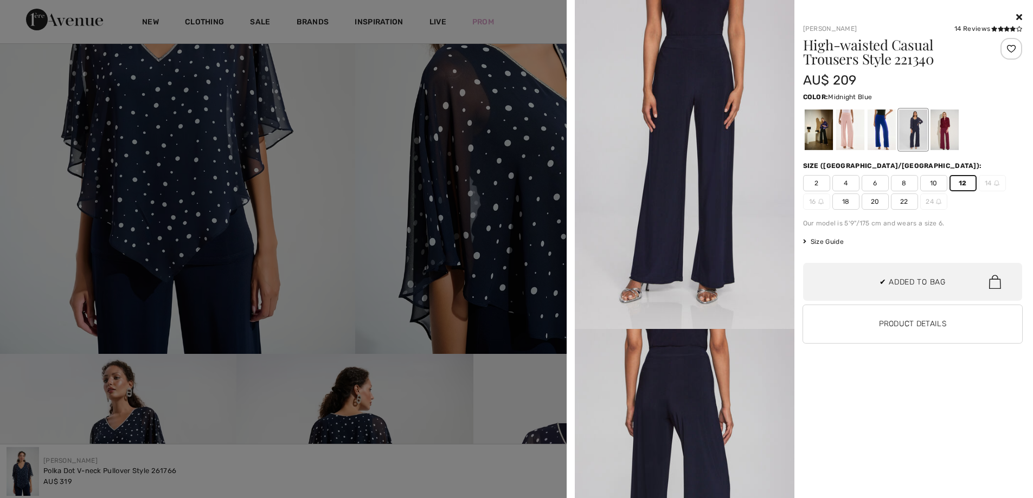
scroll to position [5616, 0]
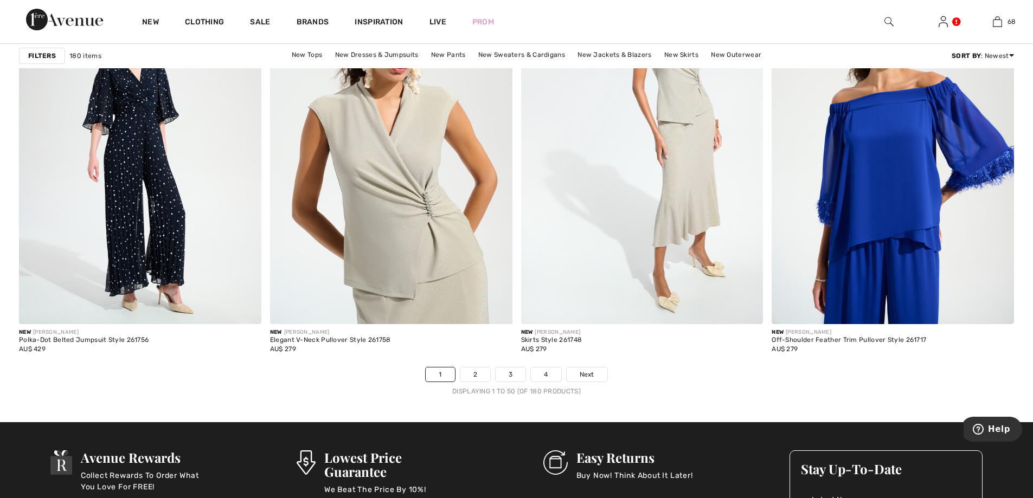
scroll to position [6181, 0]
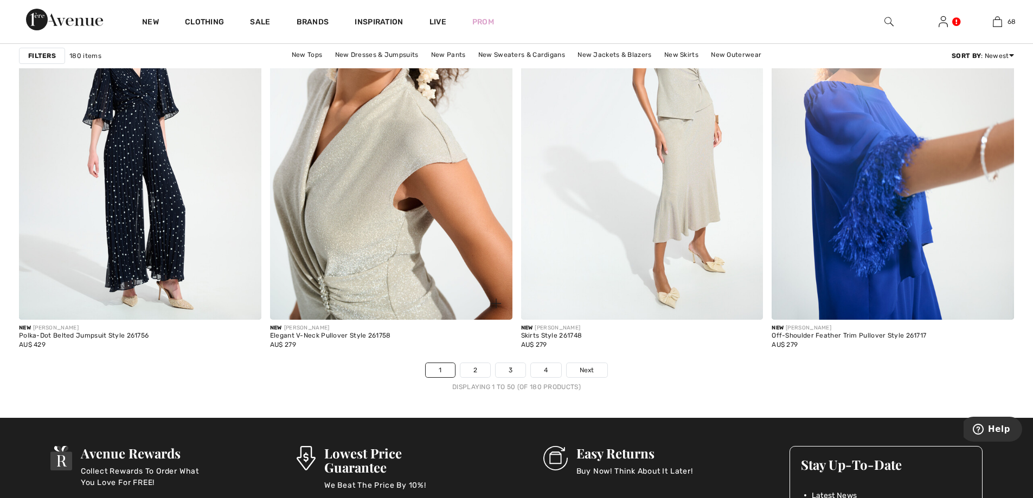
click at [400, 176] on img at bounding box center [391, 138] width 242 height 363
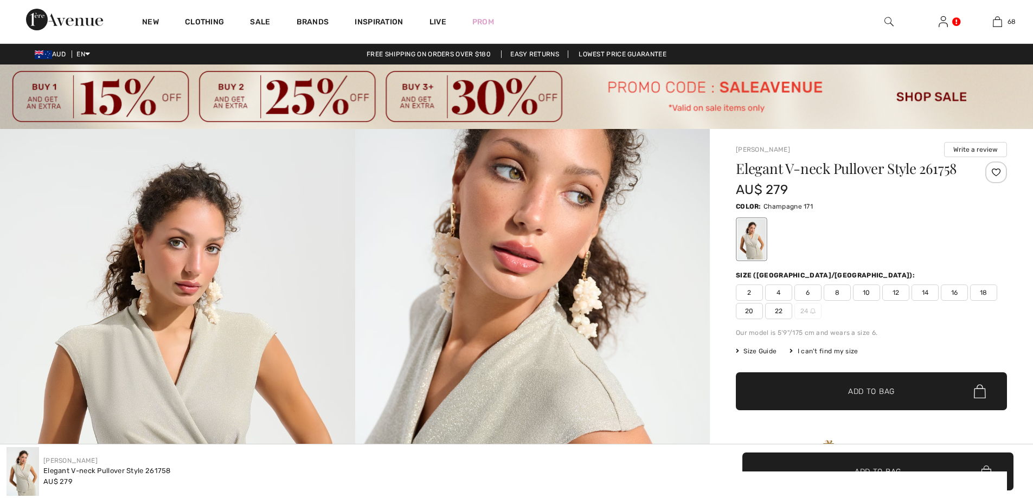
click at [951, 292] on span "16" at bounding box center [954, 293] width 27 height 16
click at [894, 381] on span "✔ Added to Bag Add to Bag" at bounding box center [871, 392] width 271 height 38
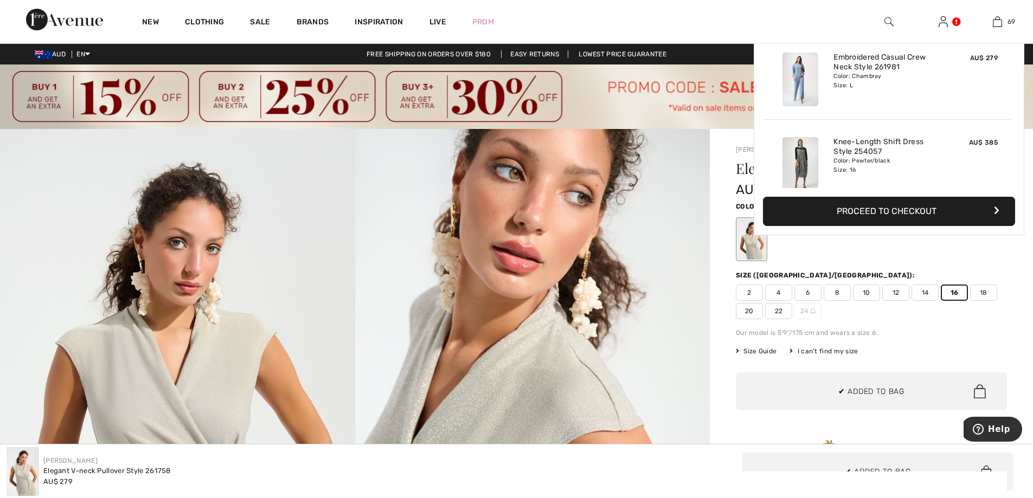
scroll to position [5701, 0]
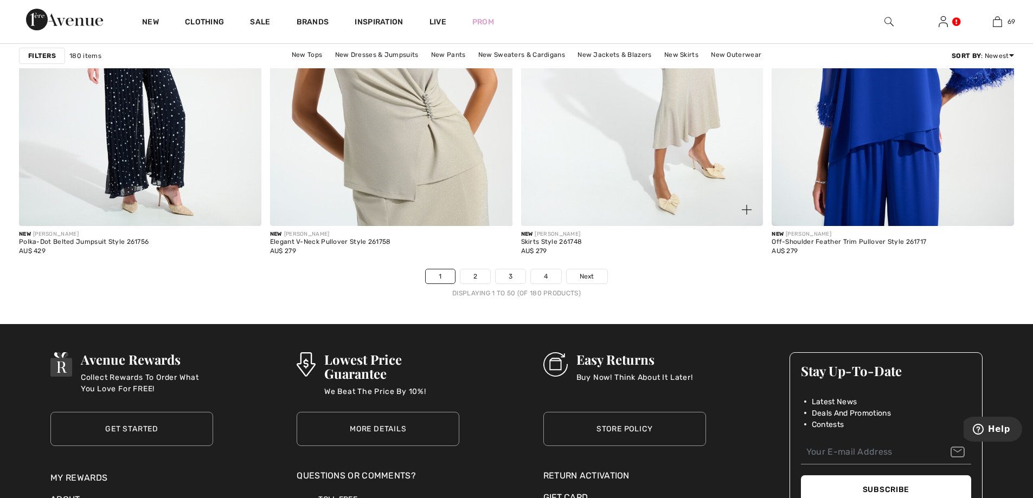
scroll to position [6290, 0]
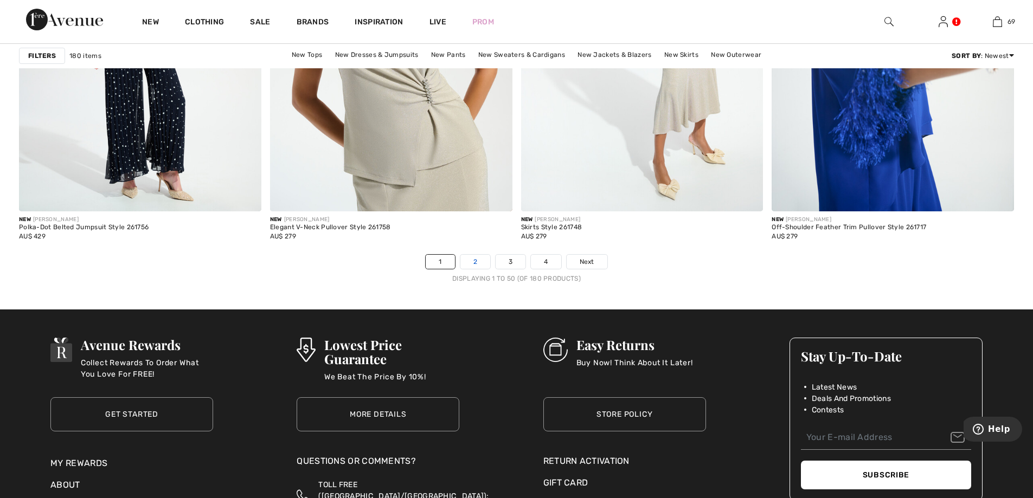
click at [482, 261] on link "2" at bounding box center [475, 262] width 30 height 14
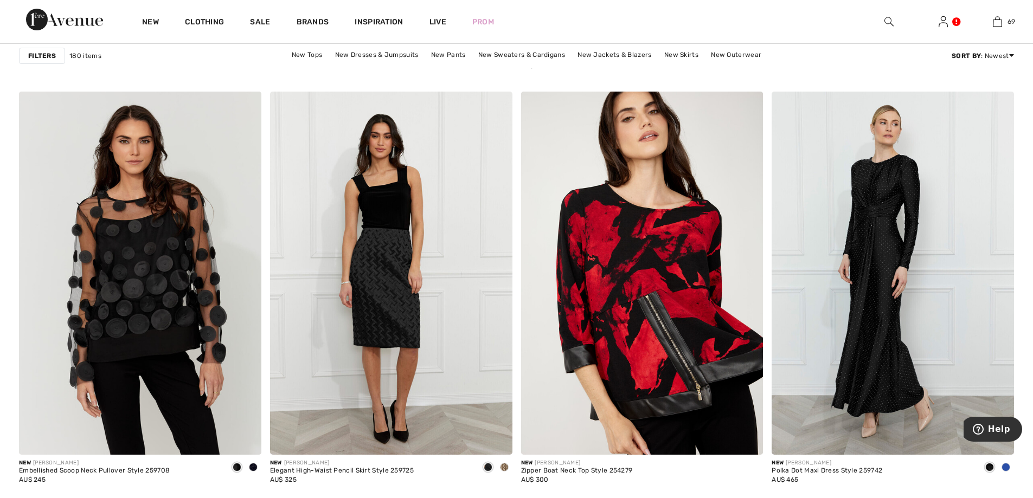
scroll to position [994, 0]
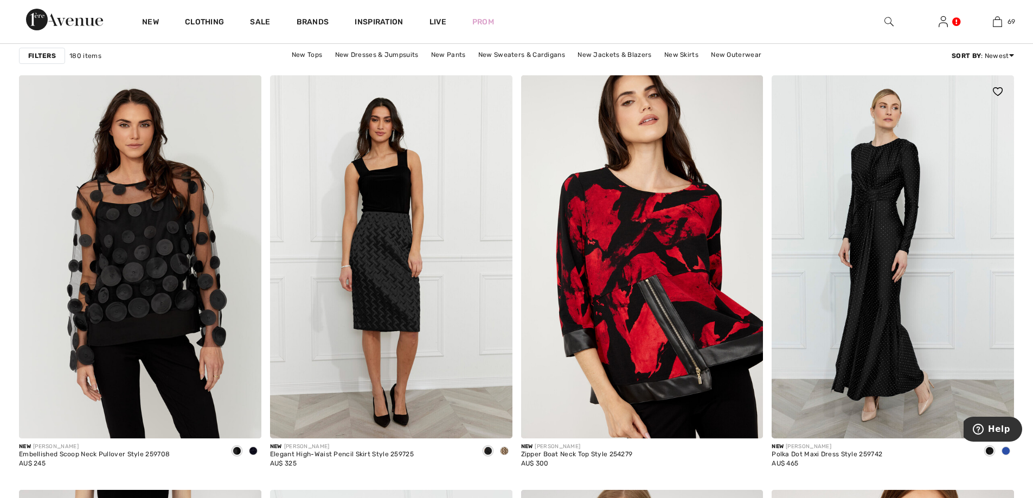
click at [865, 229] on img at bounding box center [893, 256] width 242 height 363
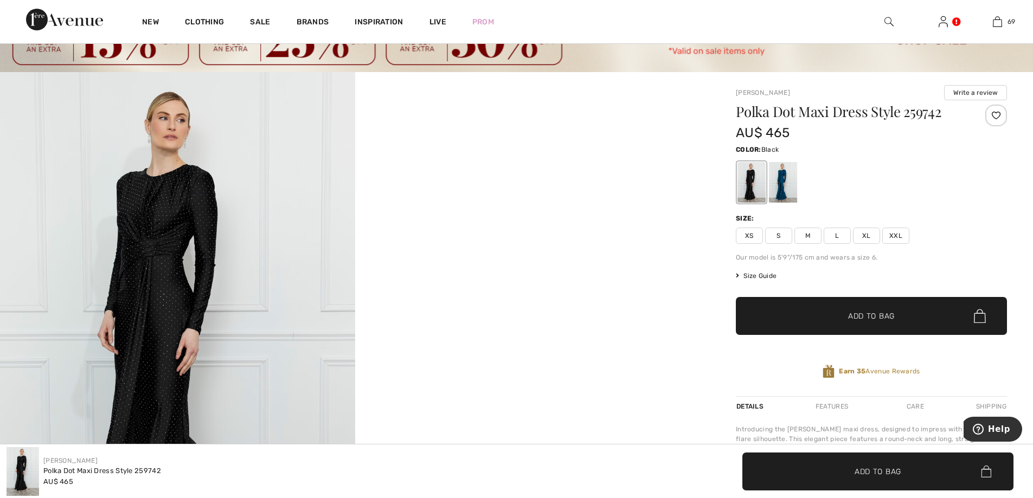
scroll to position [54, 0]
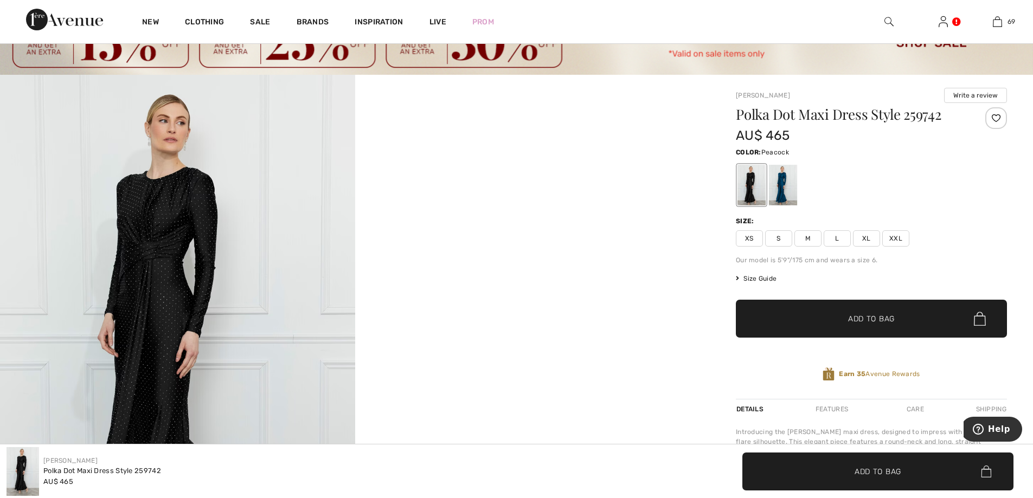
click at [780, 185] on div at bounding box center [783, 185] width 28 height 41
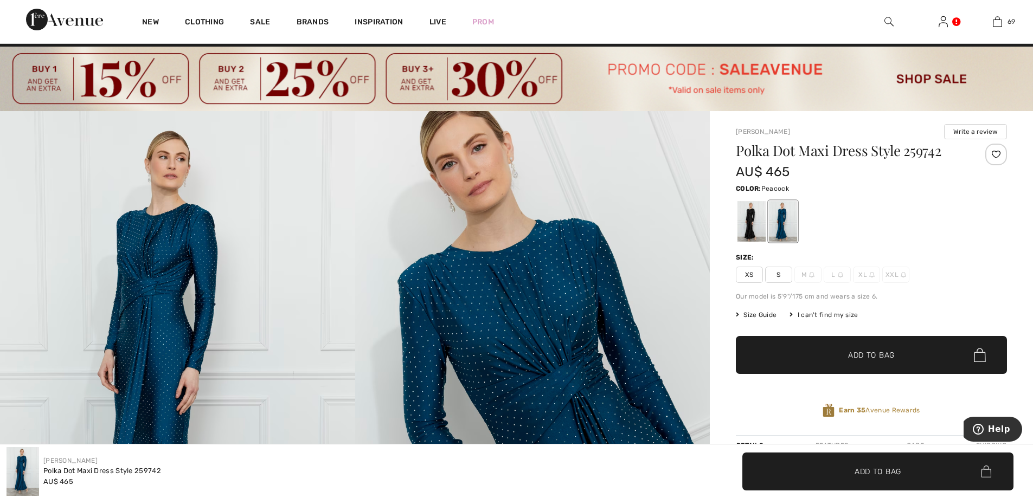
scroll to position [0, 0]
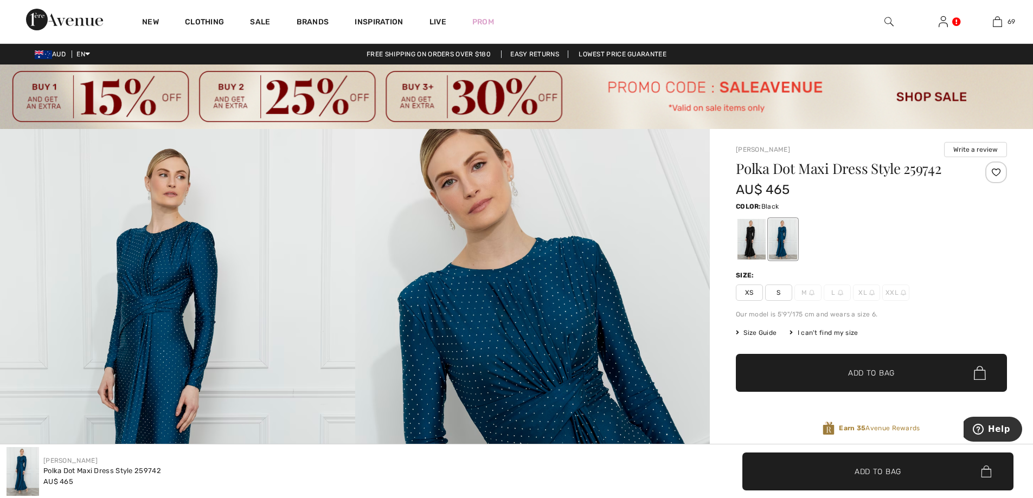
click at [748, 233] on div at bounding box center [751, 239] width 28 height 41
